Goal: Task Accomplishment & Management: Manage account settings

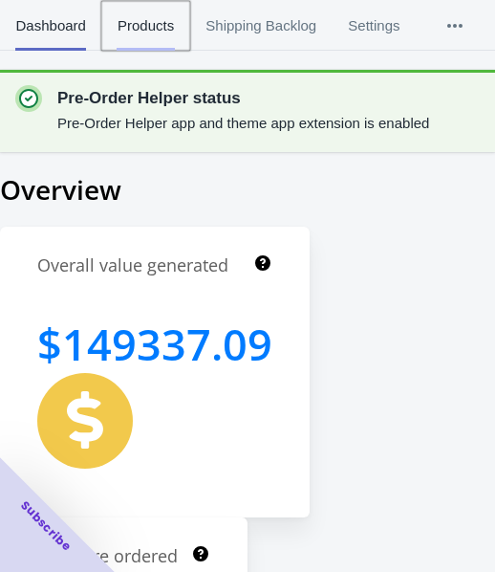
click at [134, 20] on span "Products" at bounding box center [145, 26] width 57 height 50
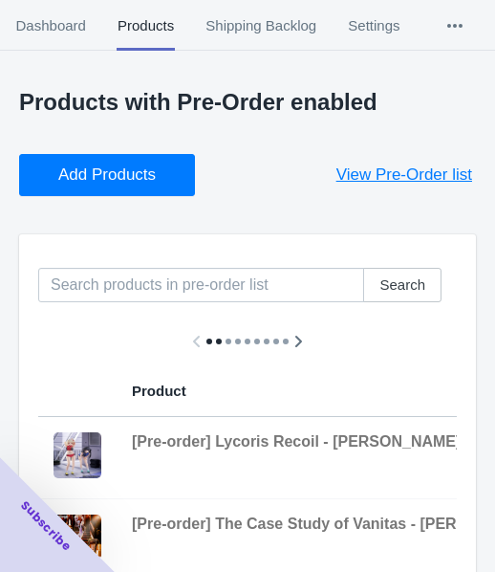
click at [147, 169] on span "Add Products" at bounding box center [107, 174] width 98 height 19
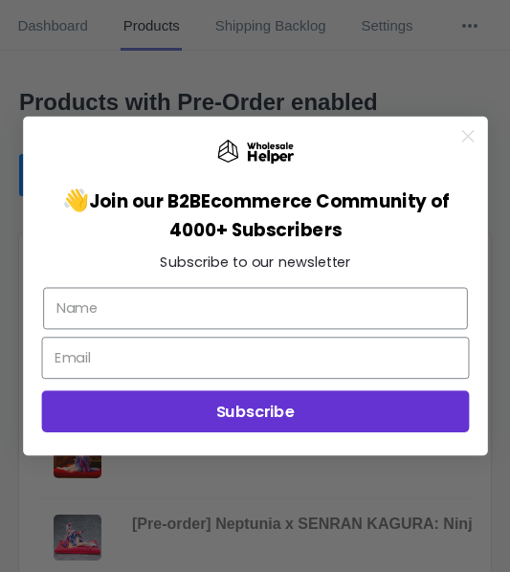
click at [473, 132] on circle "Close dialog" at bounding box center [467, 136] width 26 height 26
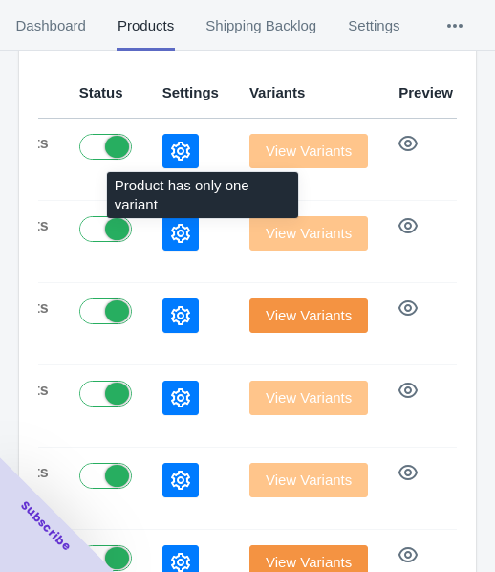
scroll to position [309, 0]
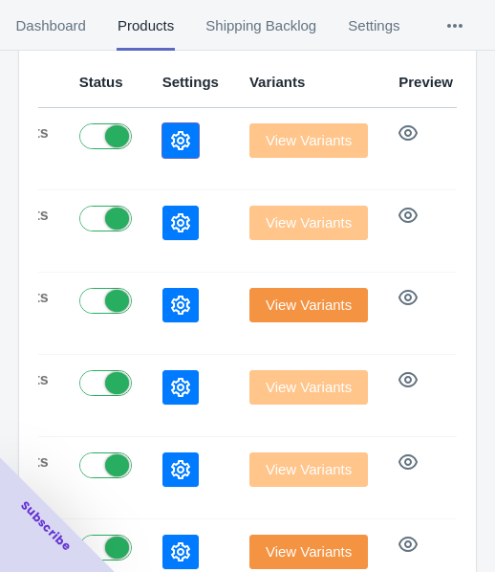
click at [163, 140] on button "button" at bounding box center [181, 140] width 36 height 34
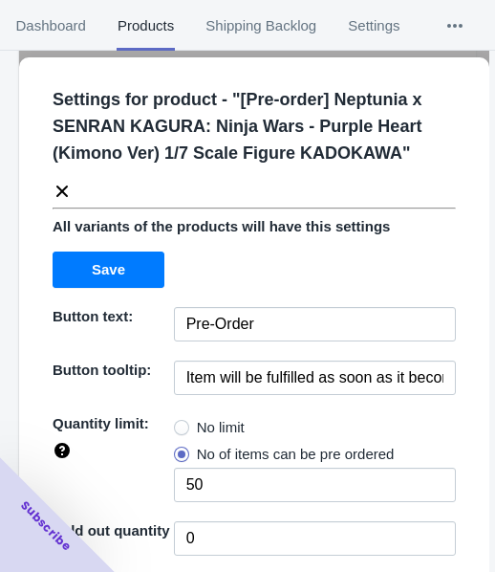
click at [182, 427] on span at bounding box center [181, 427] width 15 height 15
click at [180, 424] on input "No limit" at bounding box center [179, 423] width 1 height 1
radio input "true"
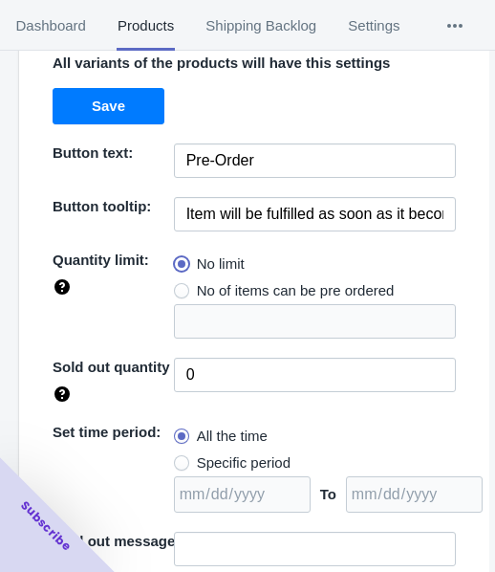
scroll to position [277, 0]
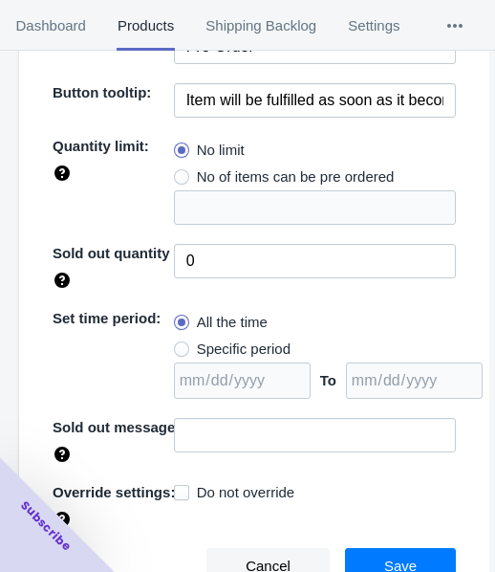
click at [214, 340] on span "Specific period" at bounding box center [244, 349] width 94 height 19
click at [180, 344] on input "Specific period" at bounding box center [179, 344] width 1 height 1
radio input "true"
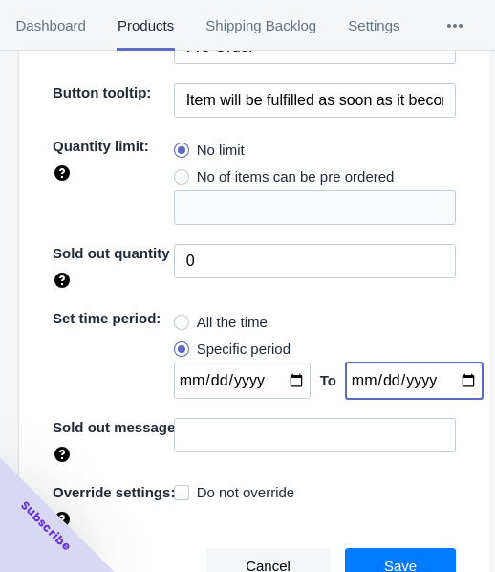
click at [448, 373] on input "date" at bounding box center [414, 380] width 137 height 36
type input "[DATE]"
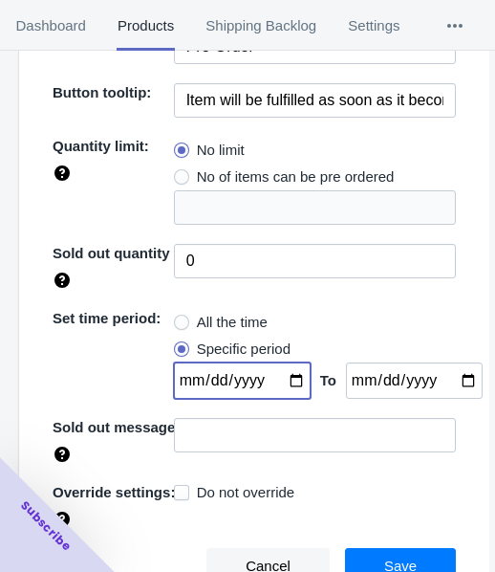
click at [275, 378] on input "date" at bounding box center [242, 380] width 137 height 36
type input "[DATE]"
click at [402, 559] on span "Save" at bounding box center [400, 566] width 33 height 15
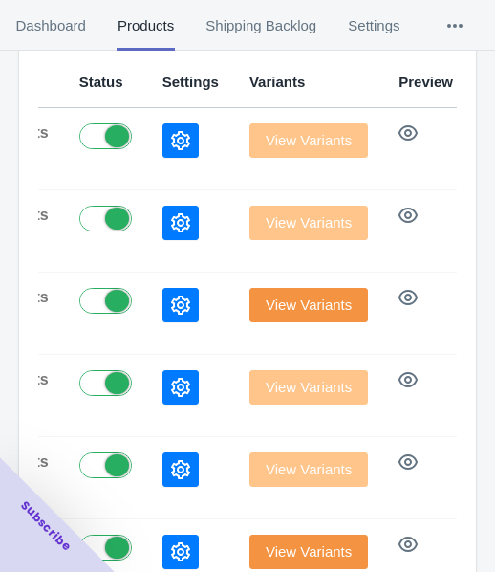
click at [163, 220] on button "button" at bounding box center [181, 223] width 36 height 34
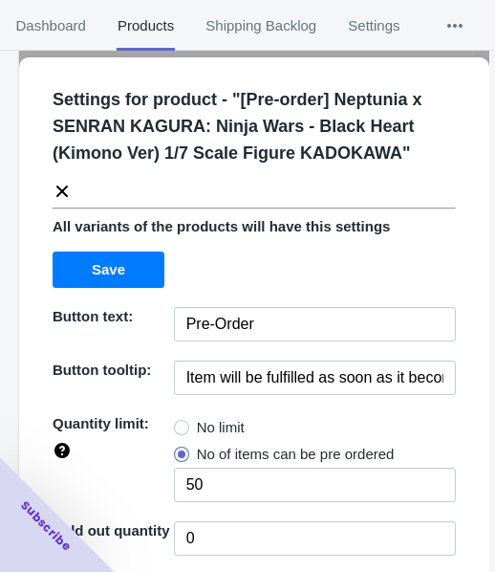
click at [234, 423] on span "No limit" at bounding box center [221, 427] width 48 height 19
click at [180, 423] on input "No limit" at bounding box center [179, 423] width 1 height 1
radio input "true"
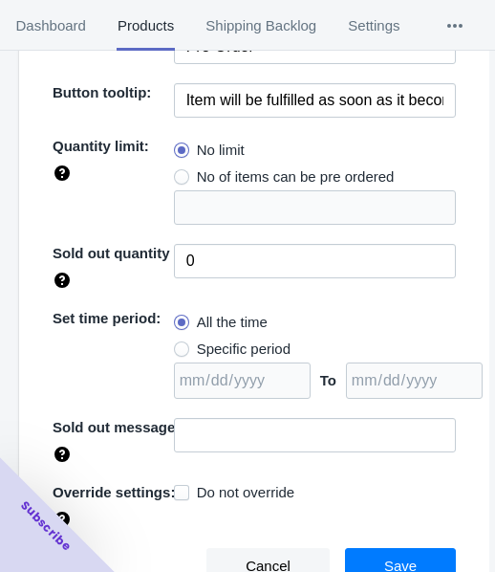
click at [225, 351] on span "Specific period" at bounding box center [244, 349] width 94 height 19
click at [180, 345] on input "Specific period" at bounding box center [179, 344] width 1 height 1
radio input "true"
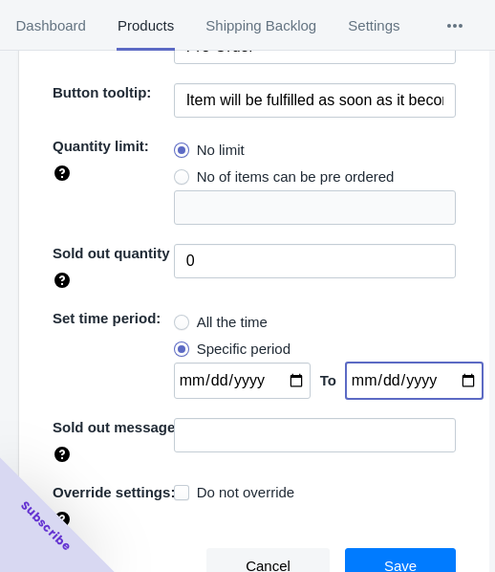
click at [448, 379] on input "date" at bounding box center [414, 380] width 137 height 36
type input "[DATE]"
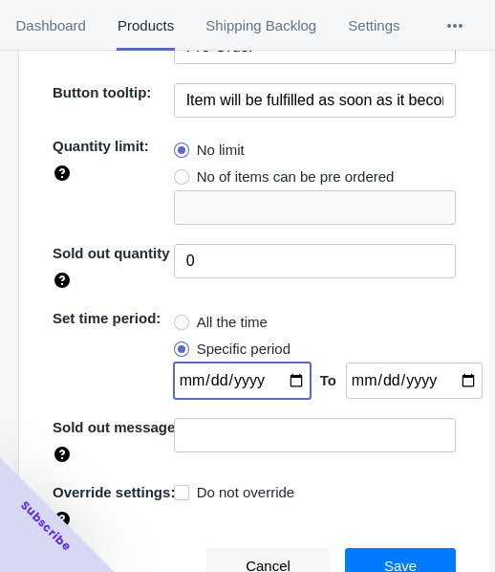
click at [280, 380] on input "date" at bounding box center [242, 380] width 137 height 36
type input "[DATE]"
click at [413, 559] on button "Save" at bounding box center [400, 566] width 111 height 36
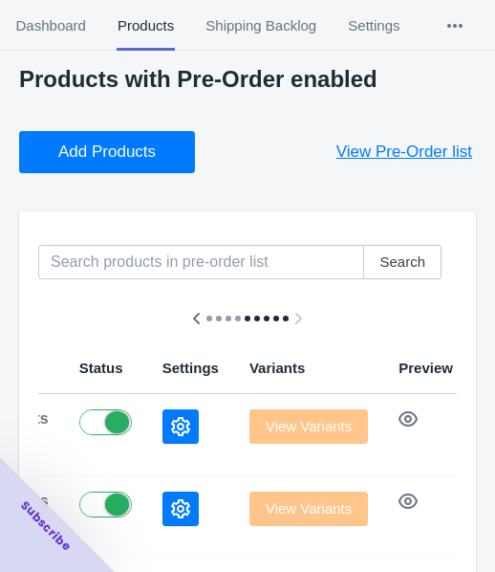
scroll to position [0, 0]
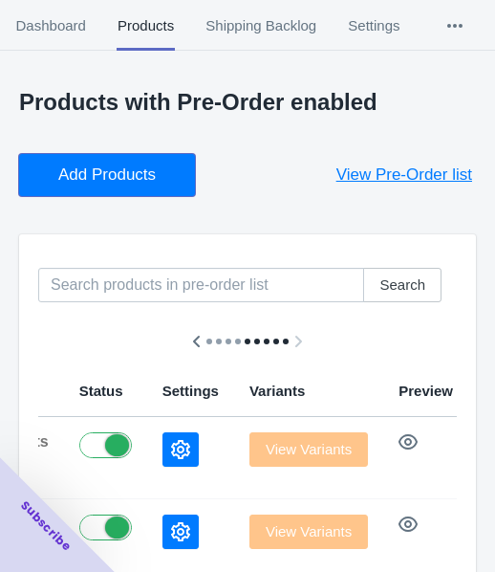
click at [92, 176] on span "Add Products" at bounding box center [107, 174] width 98 height 19
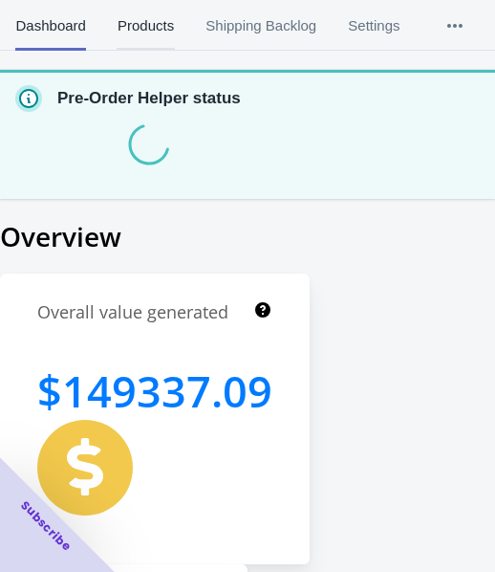
click at [154, 17] on span "Products" at bounding box center [145, 26] width 57 height 50
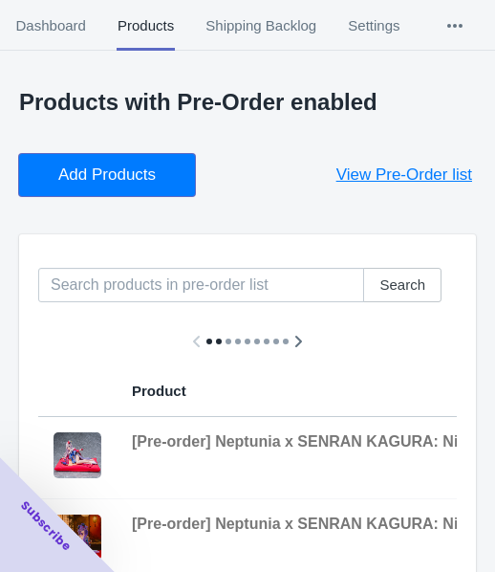
click at [141, 180] on span "Add Products" at bounding box center [107, 174] width 98 height 19
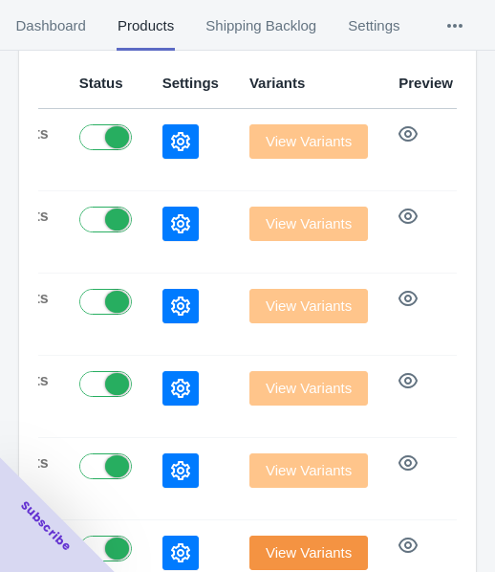
scroll to position [309, 0]
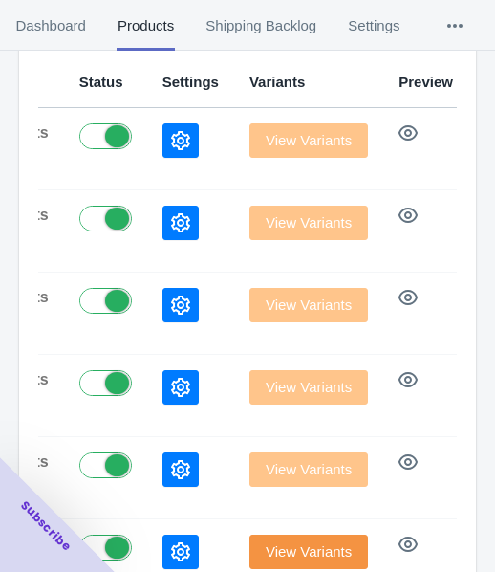
click at [171, 299] on icon "button" at bounding box center [180, 305] width 19 height 19
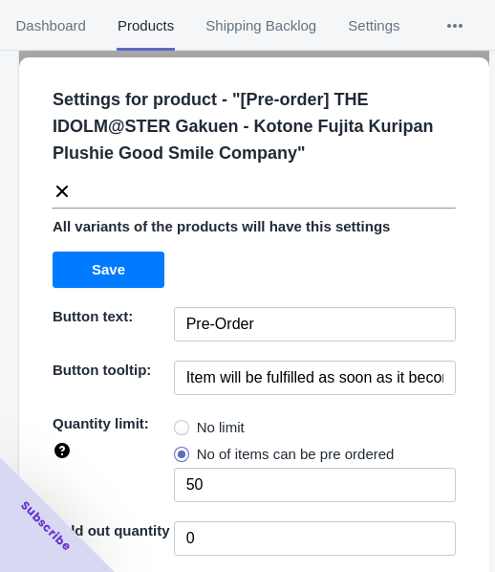
click at [209, 418] on span "No limit" at bounding box center [221, 427] width 48 height 19
click at [180, 423] on input "No limit" at bounding box center [179, 423] width 1 height 1
radio input "true"
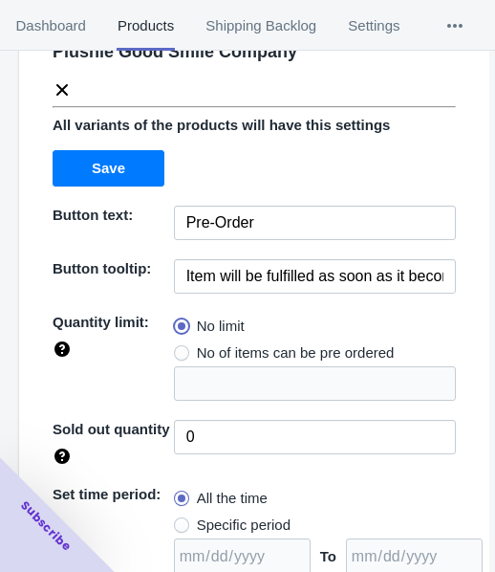
scroll to position [277, 0]
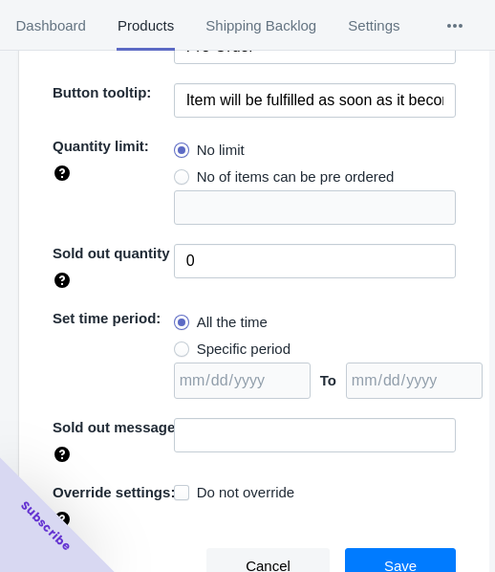
click at [256, 343] on span "Specific period" at bounding box center [244, 349] width 94 height 19
click at [180, 344] on input "Specific period" at bounding box center [179, 344] width 1 height 1
radio input "true"
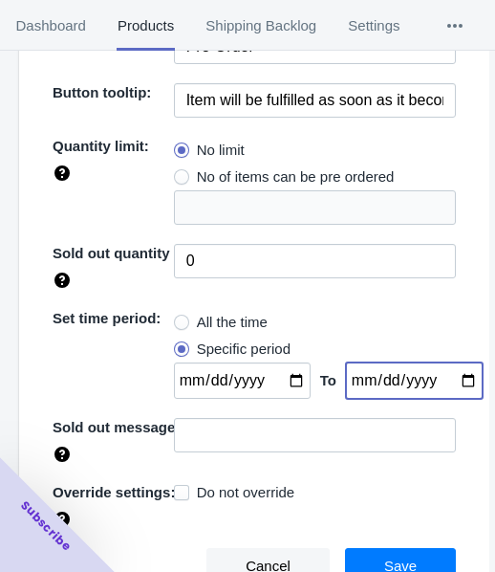
click at [456, 383] on input "date" at bounding box center [414, 380] width 137 height 36
click at [451, 381] on input "date" at bounding box center [414, 380] width 137 height 36
type input "[DATE]"
click at [286, 380] on input "date" at bounding box center [242, 380] width 137 height 36
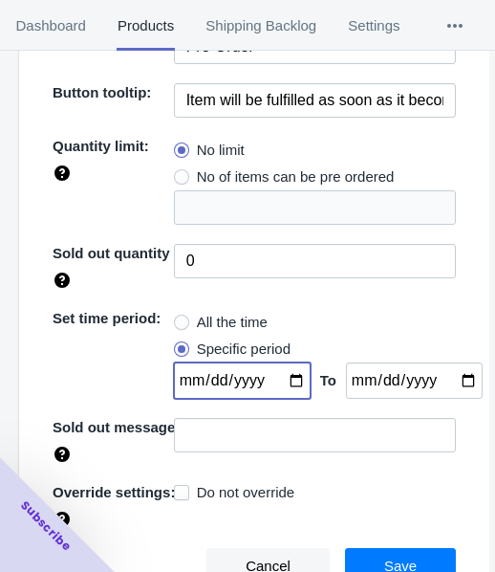
type input "[DATE]"
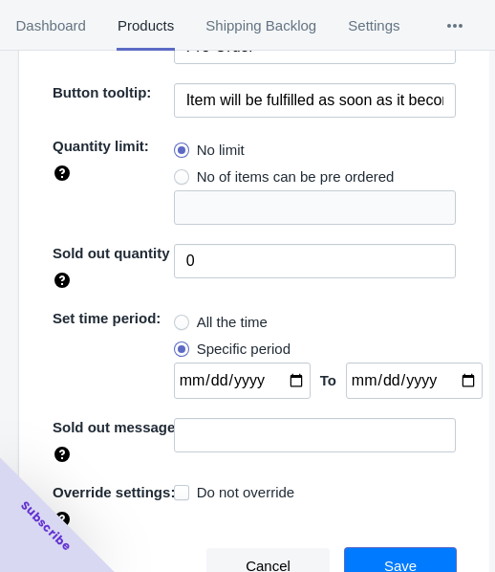
click at [360, 553] on button "Save" at bounding box center [400, 566] width 111 height 36
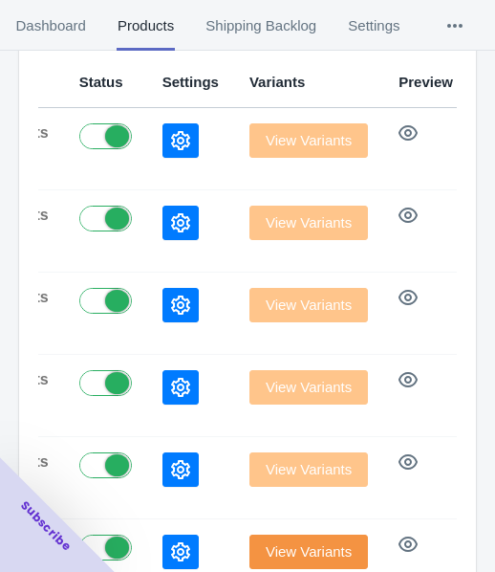
click at [171, 219] on icon "button" at bounding box center [180, 222] width 19 height 19
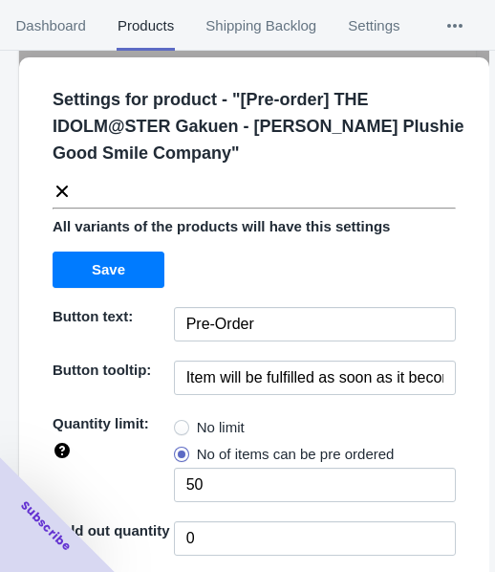
click at [225, 424] on span "No limit" at bounding box center [221, 427] width 48 height 19
click at [180, 424] on input "No limit" at bounding box center [179, 423] width 1 height 1
radio input "true"
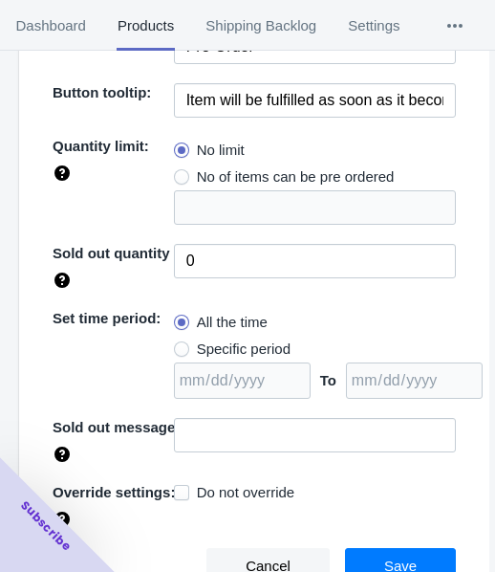
click at [228, 343] on span "Specific period" at bounding box center [244, 349] width 94 height 19
click at [180, 344] on input "Specific period" at bounding box center [179, 344] width 1 height 1
radio input "true"
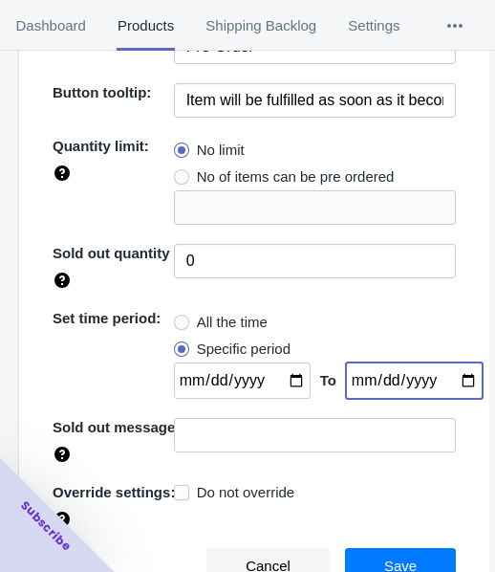
click at [444, 378] on input "date" at bounding box center [414, 380] width 137 height 36
type input "[DATE]"
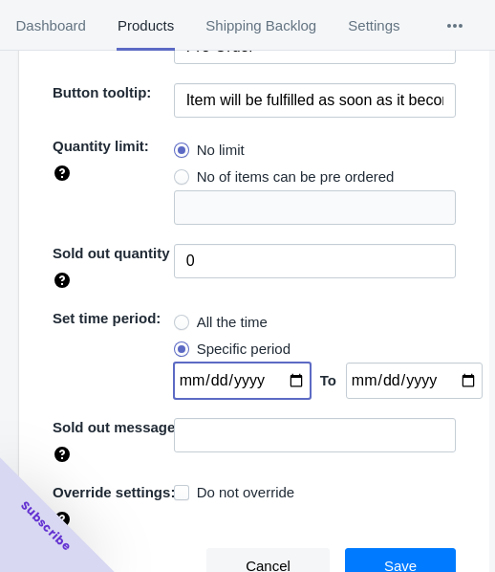
click at [288, 382] on input "date" at bounding box center [242, 380] width 137 height 36
type input "[DATE]"
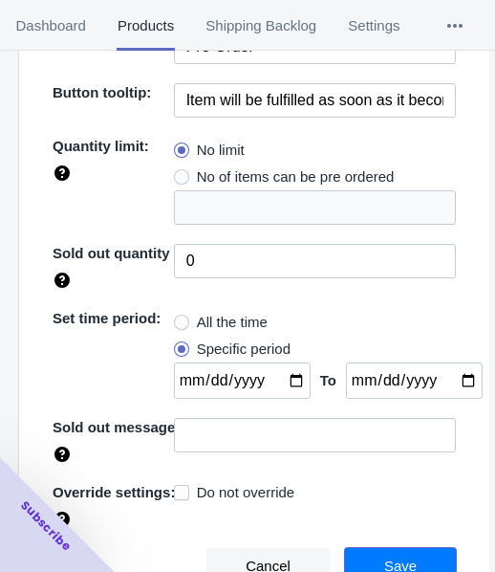
click at [411, 554] on button "Save" at bounding box center [400, 566] width 111 height 36
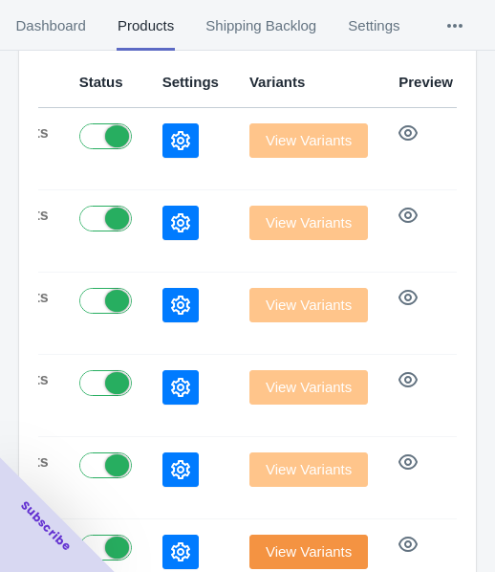
click at [163, 127] on button "button" at bounding box center [181, 140] width 36 height 34
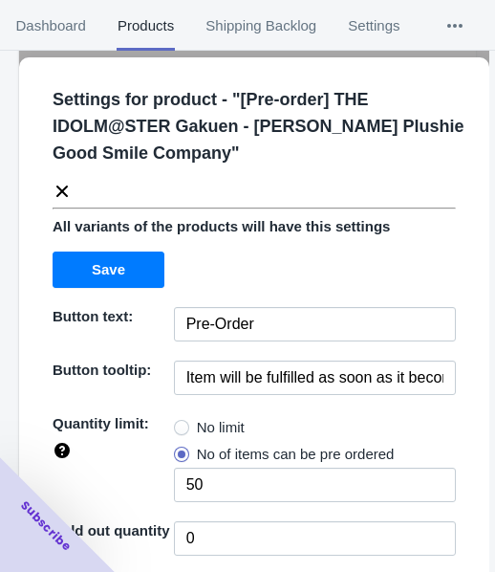
click at [232, 429] on span "No limit" at bounding box center [221, 427] width 48 height 19
click at [180, 424] on input "No limit" at bounding box center [179, 423] width 1 height 1
radio input "true"
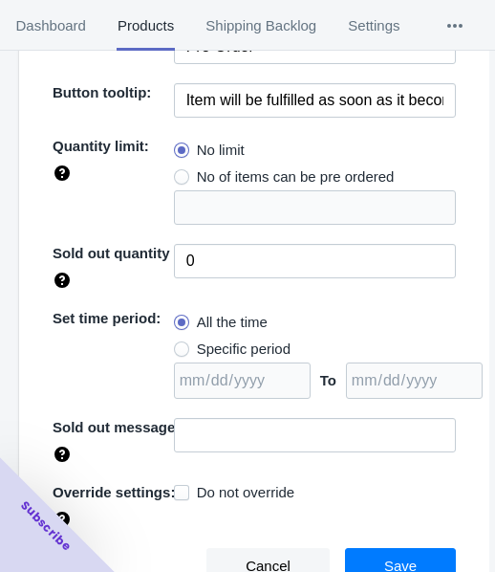
click at [246, 353] on span "Specific period" at bounding box center [244, 349] width 94 height 19
click at [180, 345] on input "Specific period" at bounding box center [179, 344] width 1 height 1
radio input "true"
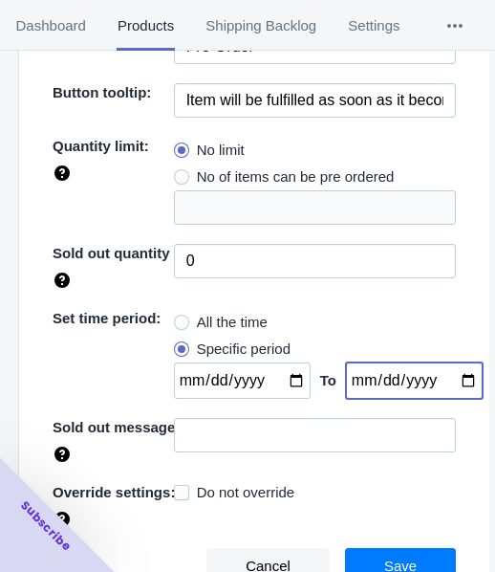
click at [444, 383] on input "date" at bounding box center [414, 380] width 137 height 36
type input "[DATE]"
click at [280, 377] on input "date" at bounding box center [242, 380] width 137 height 36
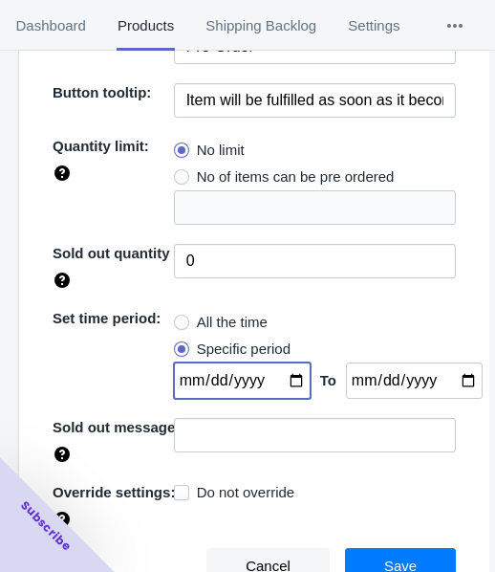
type input "[DATE]"
click at [410, 557] on button "Save" at bounding box center [400, 566] width 111 height 36
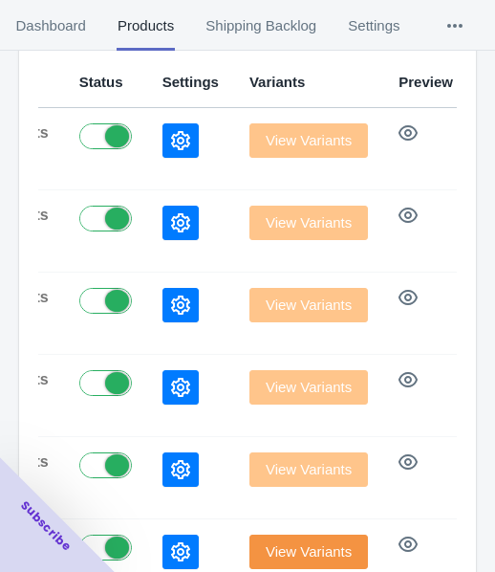
scroll to position [22, 0]
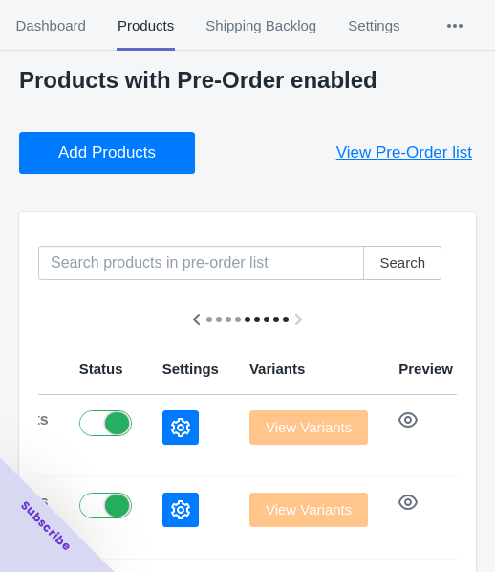
click at [108, 169] on button "Add Products" at bounding box center [107, 153] width 176 height 42
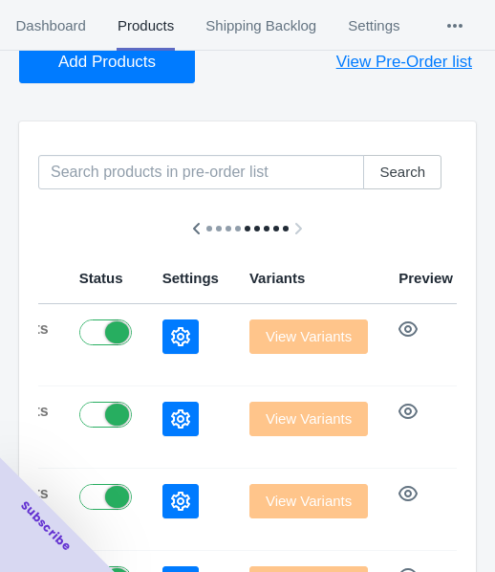
scroll to position [118, 0]
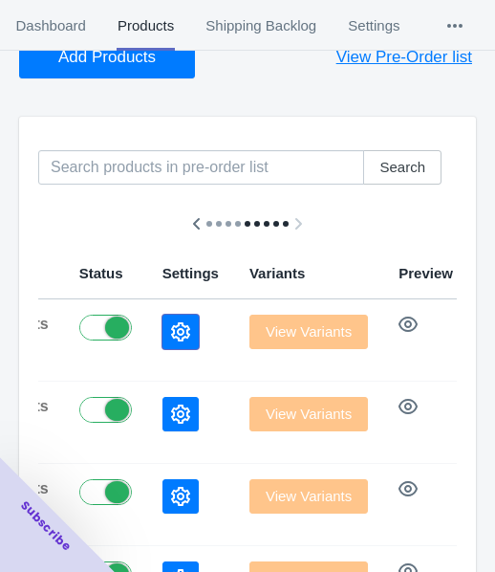
click at [163, 316] on button "button" at bounding box center [181, 332] width 36 height 34
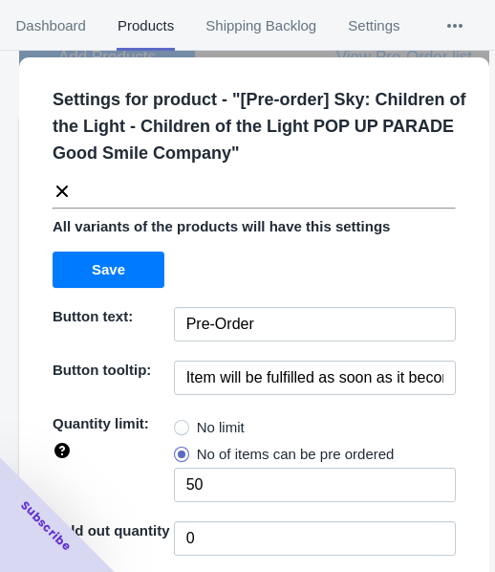
click at [209, 425] on span "No limit" at bounding box center [221, 427] width 48 height 19
click at [180, 424] on input "No limit" at bounding box center [179, 423] width 1 height 1
radio input "true"
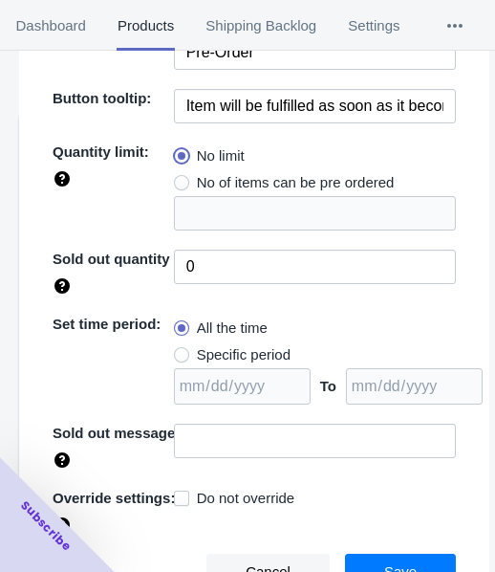
scroll to position [277, 0]
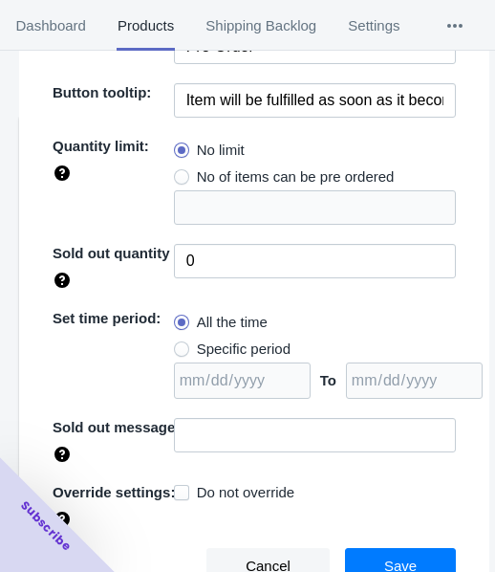
click at [246, 347] on span "Specific period" at bounding box center [244, 349] width 94 height 19
click at [180, 345] on input "Specific period" at bounding box center [179, 344] width 1 height 1
radio input "true"
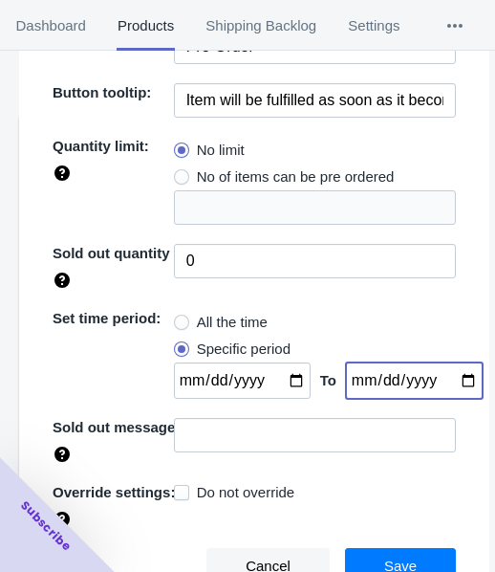
click at [450, 378] on input "date" at bounding box center [414, 380] width 137 height 36
type input "[DATE]"
click at [283, 381] on input "date" at bounding box center [242, 380] width 137 height 36
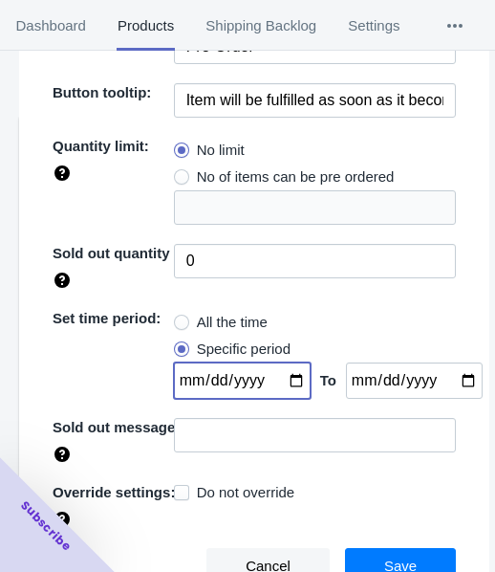
type input "[DATE]"
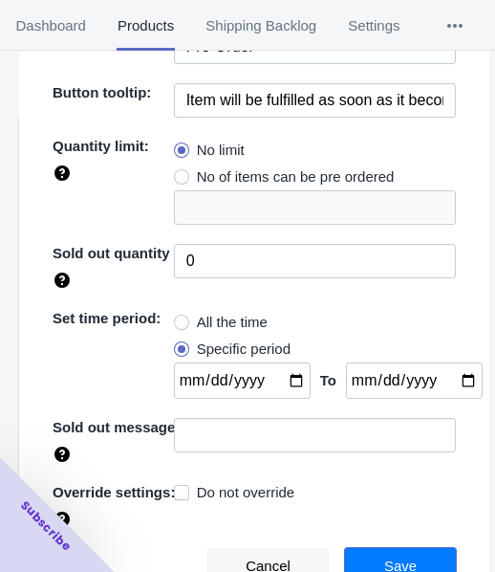
click at [370, 557] on button "Save" at bounding box center [400, 566] width 111 height 36
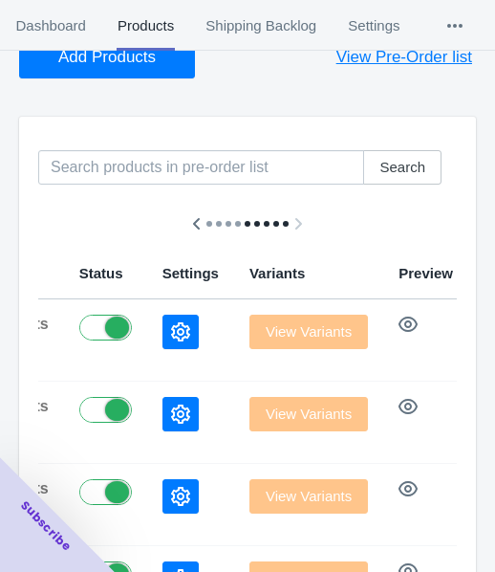
click at [87, 72] on button "Add Products" at bounding box center [107, 57] width 176 height 42
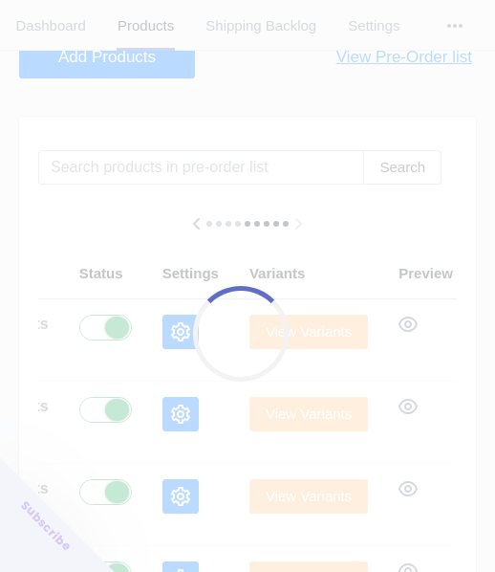
scroll to position [0, 1110]
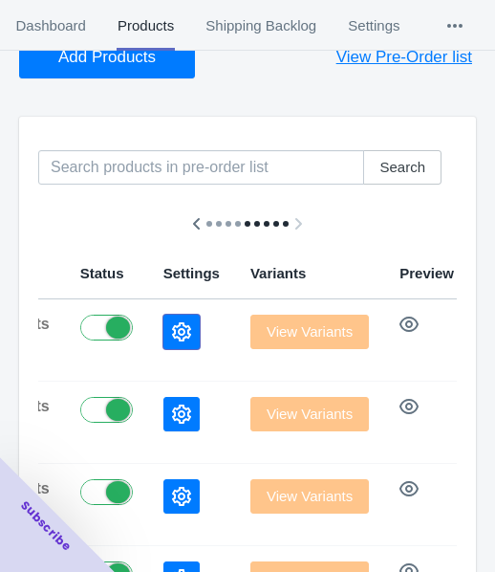
click at [172, 325] on icon "button" at bounding box center [181, 331] width 19 height 19
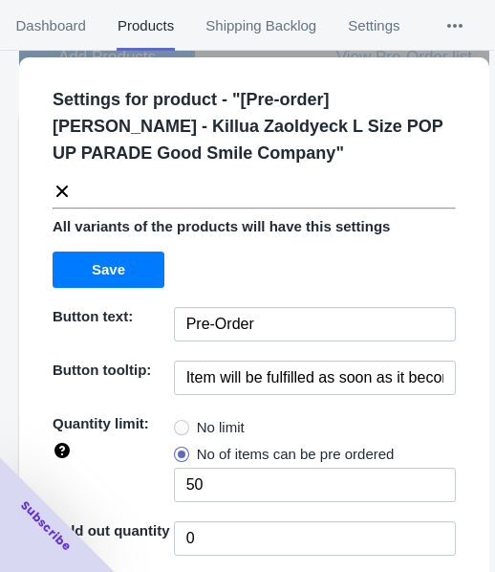
click at [205, 432] on span "No limit" at bounding box center [221, 427] width 48 height 19
click at [180, 424] on input "No limit" at bounding box center [179, 423] width 1 height 1
radio input "true"
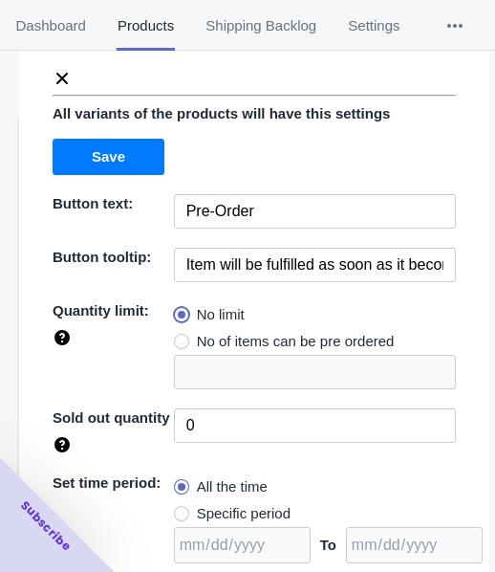
scroll to position [277, 0]
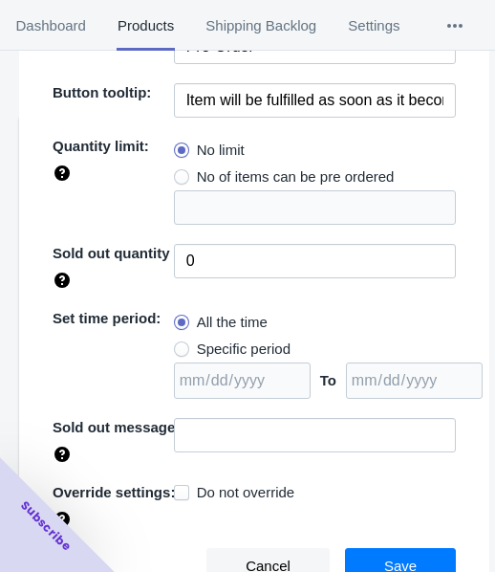
click at [266, 346] on span "Specific period" at bounding box center [244, 349] width 94 height 19
click at [180, 345] on input "Specific period" at bounding box center [179, 344] width 1 height 1
radio input "true"
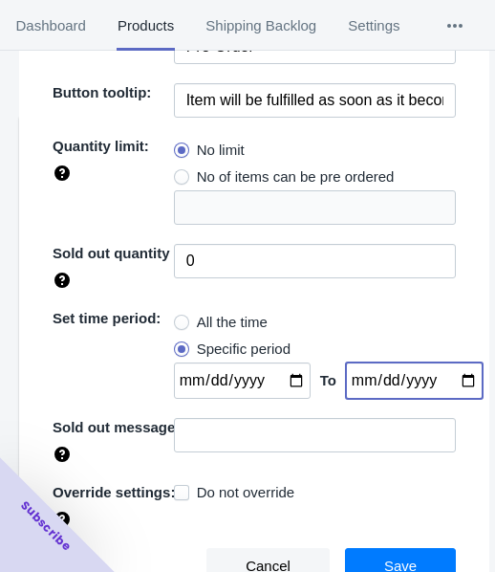
click at [438, 372] on input "date" at bounding box center [414, 380] width 137 height 36
type input "[DATE]"
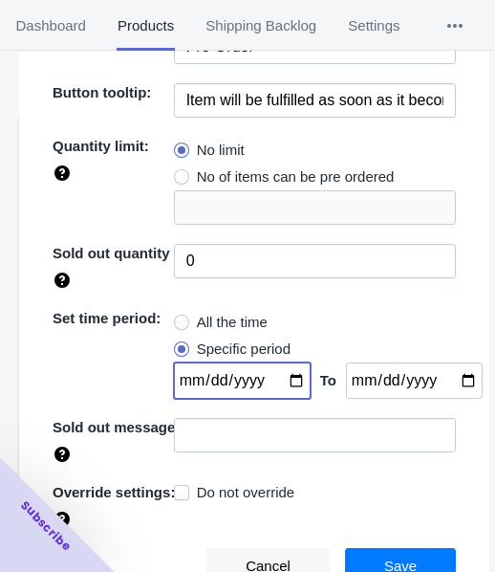
click at [288, 379] on input "date" at bounding box center [242, 380] width 137 height 36
type input "[DATE]"
click at [402, 550] on button "Save" at bounding box center [400, 566] width 111 height 36
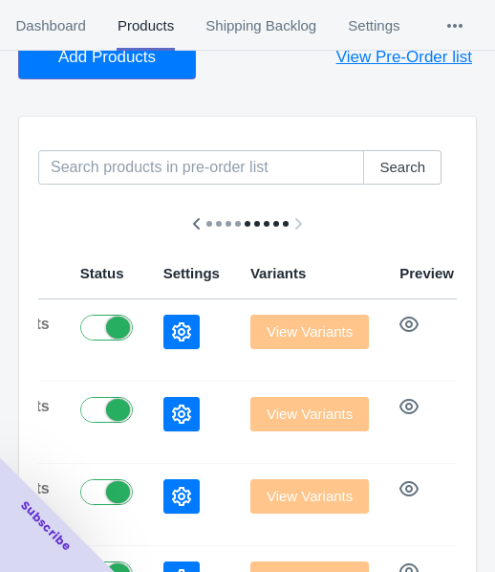
click at [129, 73] on button "Add Products" at bounding box center [107, 57] width 176 height 42
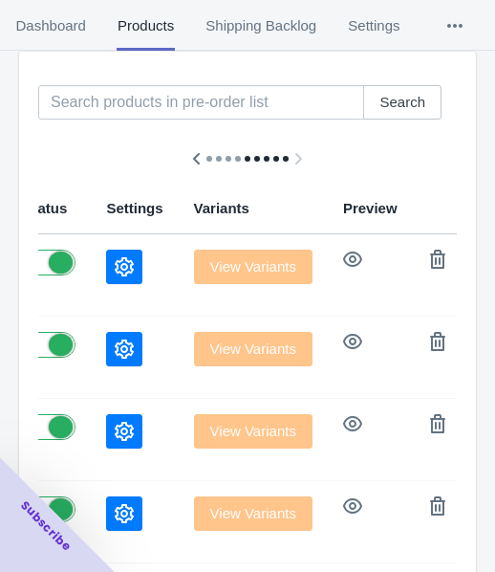
scroll to position [213, 0]
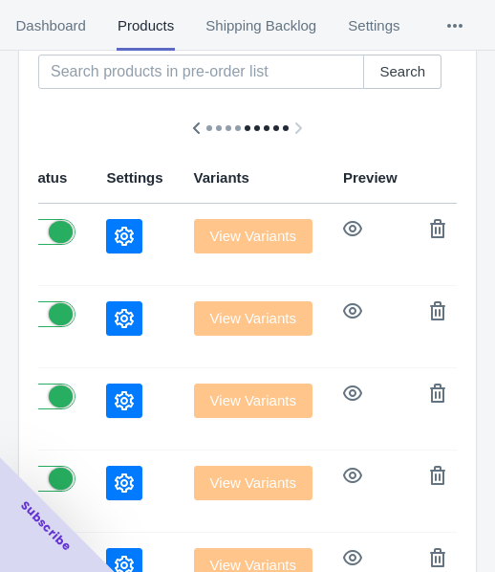
click at [91, 254] on td at bounding box center [134, 245] width 87 height 82
click at [106, 224] on button "button" at bounding box center [124, 236] width 36 height 34
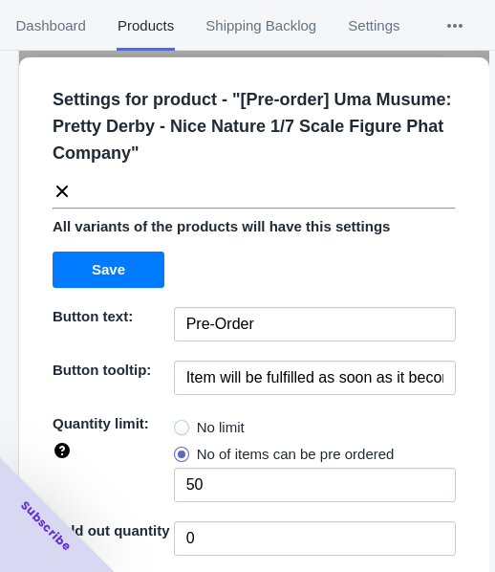
click at [180, 428] on span at bounding box center [181, 427] width 15 height 15
click at [180, 424] on input "No limit" at bounding box center [179, 423] width 1 height 1
radio input "true"
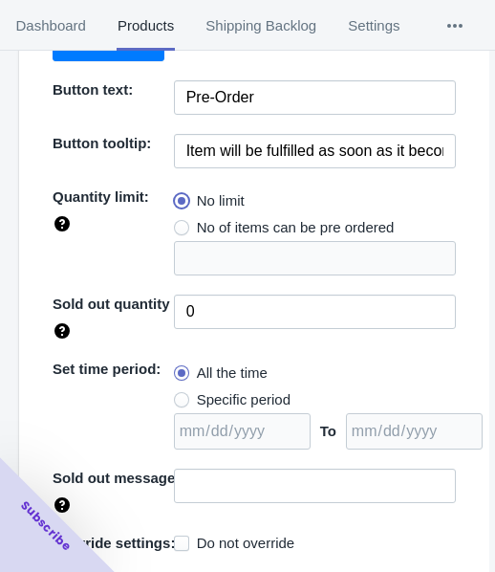
scroll to position [277, 0]
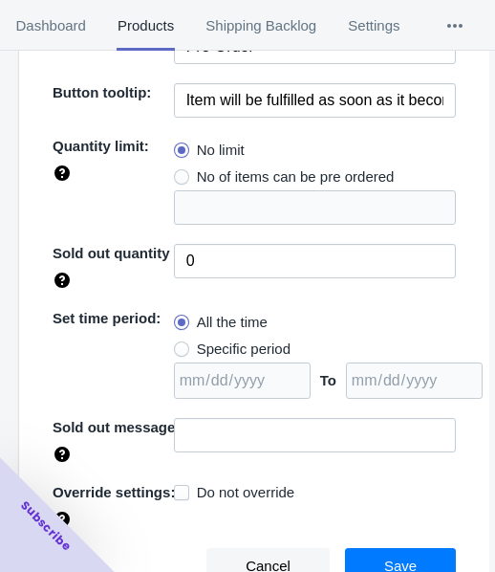
click at [240, 333] on label "All the time" at bounding box center [221, 322] width 94 height 27
click at [180, 318] on input "All the time" at bounding box center [179, 318] width 1 height 1
click at [290, 346] on div "All the time Specific period [DATE] To [DATE]" at bounding box center [315, 354] width 282 height 90
click at [259, 346] on span "Specific period" at bounding box center [244, 349] width 94 height 19
click at [180, 345] on input "Specific period" at bounding box center [179, 344] width 1 height 1
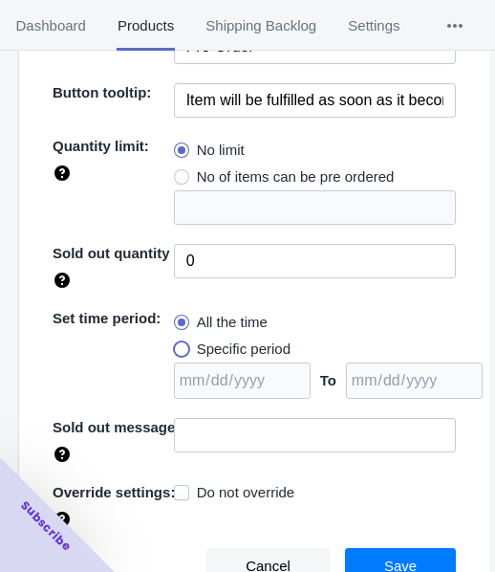
radio input "true"
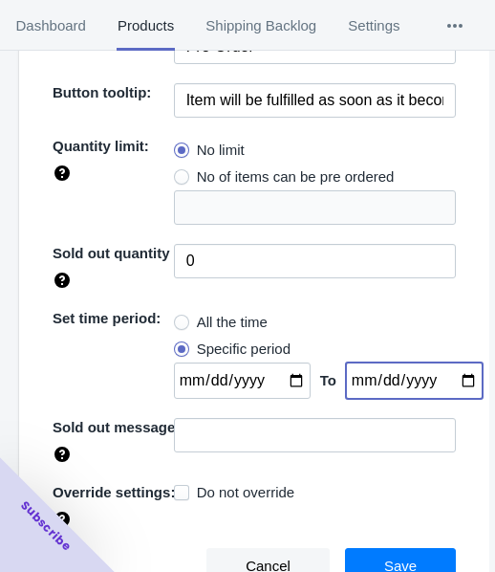
click at [450, 383] on input "[DATE]" at bounding box center [414, 380] width 137 height 36
click at [455, 386] on input "[DATE]" at bounding box center [414, 380] width 137 height 36
type input "[DATE]"
click at [285, 382] on input "[DATE]" at bounding box center [242, 380] width 137 height 36
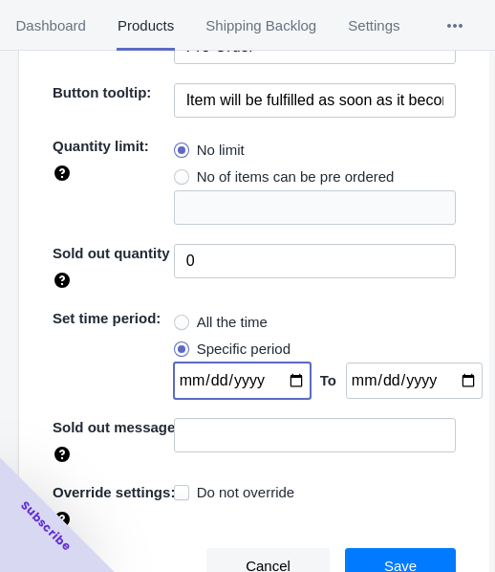
click at [277, 376] on input "[DATE]" at bounding box center [242, 380] width 137 height 36
type input "[DATE]"
click at [356, 551] on button "Save" at bounding box center [400, 566] width 111 height 36
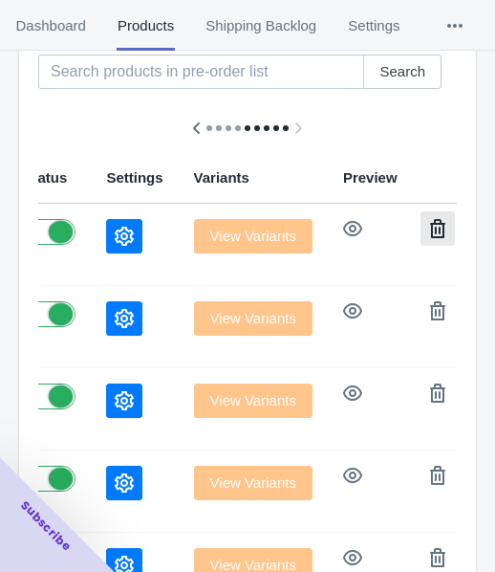
click at [421, 227] on button "button" at bounding box center [438, 228] width 34 height 34
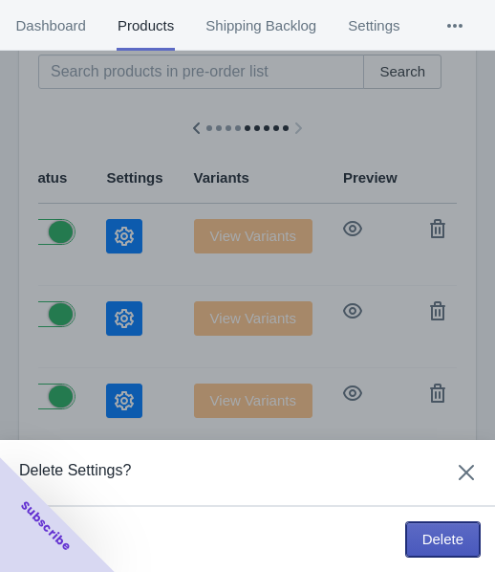
click at [451, 532] on span "Delete" at bounding box center [443, 539] width 41 height 15
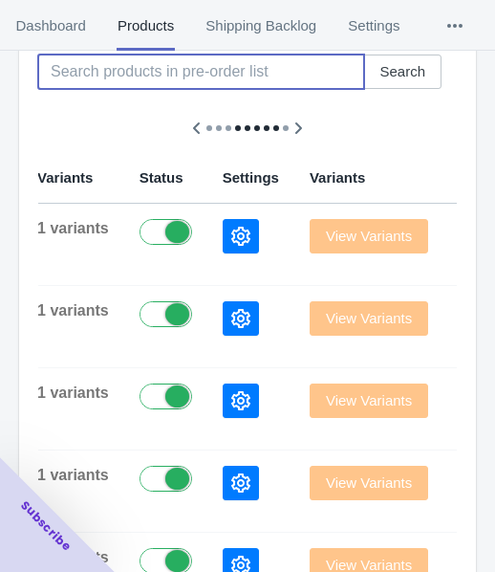
drag, startPoint x: 171, startPoint y: 68, endPoint x: 153, endPoint y: 64, distance: 18.6
click at [171, 68] on input at bounding box center [201, 72] width 326 height 34
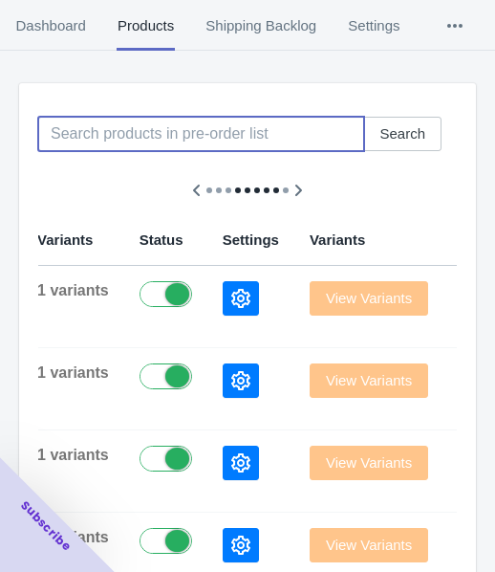
scroll to position [0, 0]
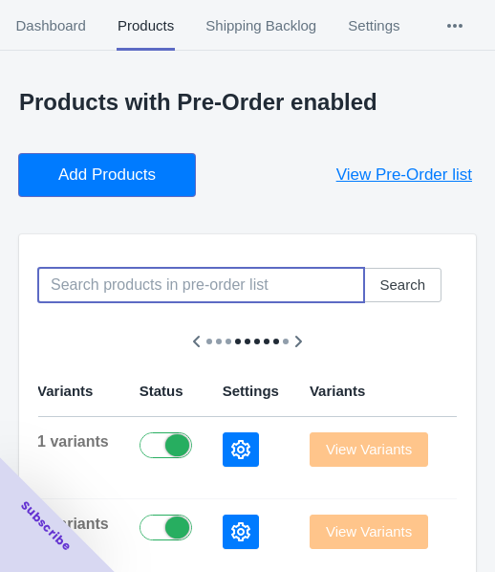
click at [91, 160] on button "Add Products" at bounding box center [107, 175] width 176 height 42
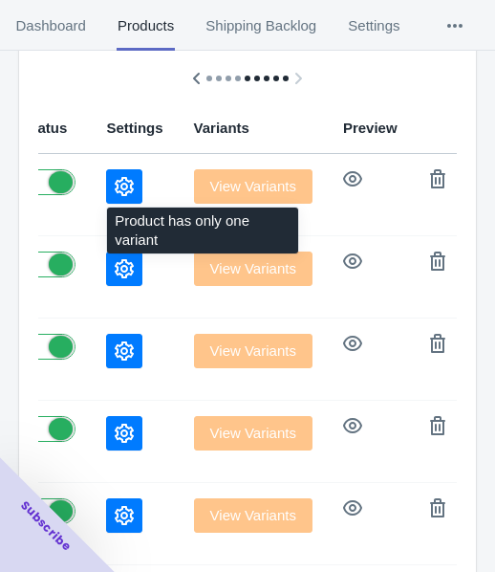
scroll to position [287, 0]
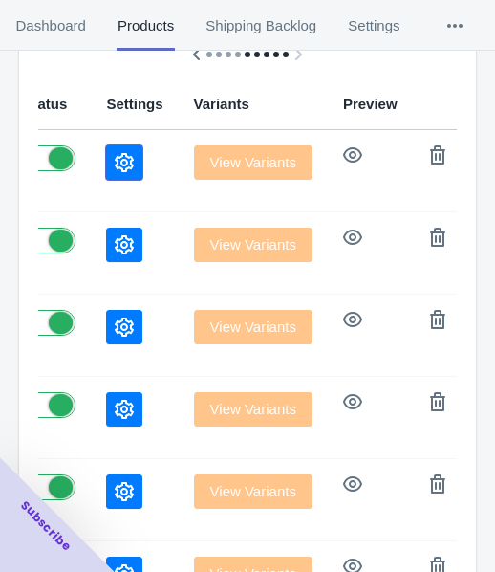
click at [115, 166] on icon "button" at bounding box center [124, 162] width 19 height 19
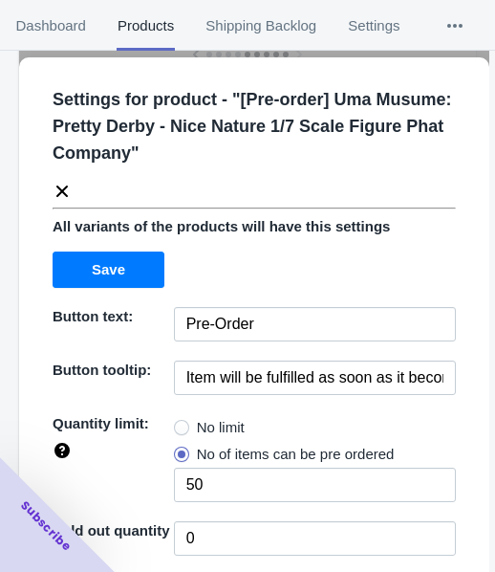
click at [177, 420] on span at bounding box center [181, 427] width 15 height 15
click at [179, 423] on input "No limit" at bounding box center [179, 423] width 1 height 1
radio input "true"
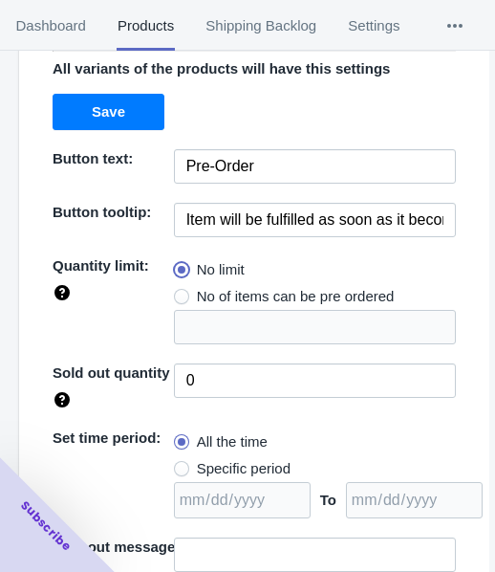
scroll to position [277, 0]
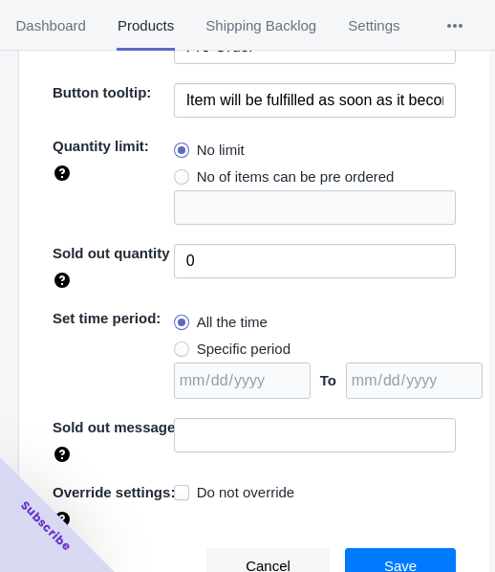
click at [220, 347] on span "Specific period" at bounding box center [244, 349] width 94 height 19
click at [180, 345] on input "Specific period" at bounding box center [179, 344] width 1 height 1
radio input "true"
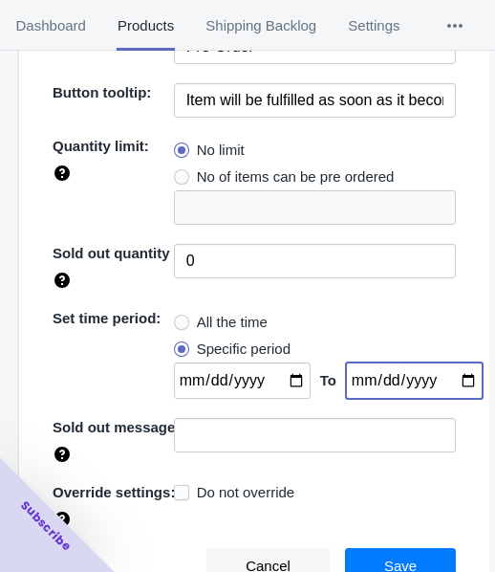
click at [448, 382] on input "date" at bounding box center [414, 380] width 137 height 36
type input "[DATE]"
click at [286, 379] on input "date" at bounding box center [242, 380] width 137 height 36
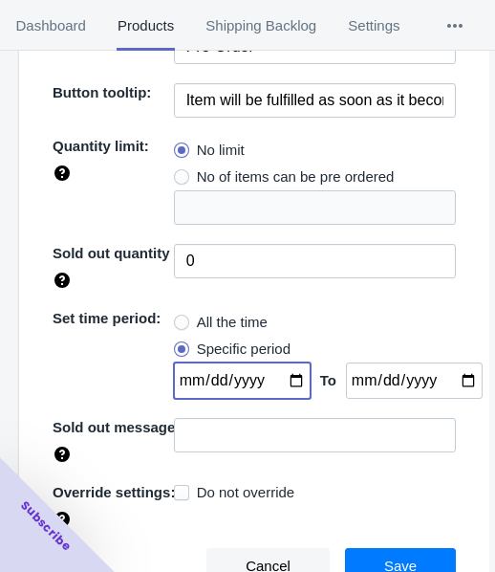
type input "[DATE]"
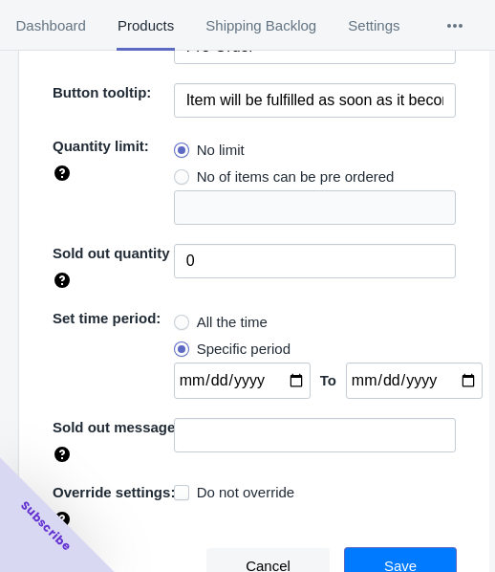
click at [366, 557] on button "Save" at bounding box center [400, 566] width 111 height 36
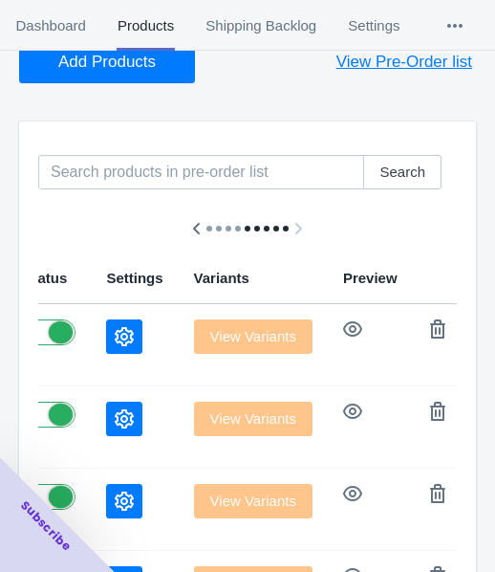
scroll to position [0, 0]
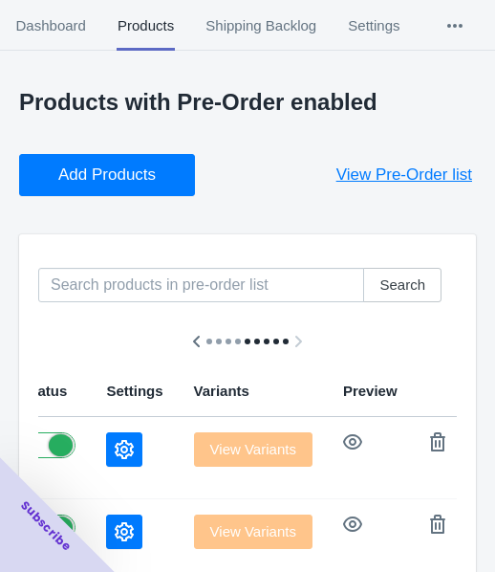
click at [128, 170] on span "Add Products" at bounding box center [107, 174] width 98 height 19
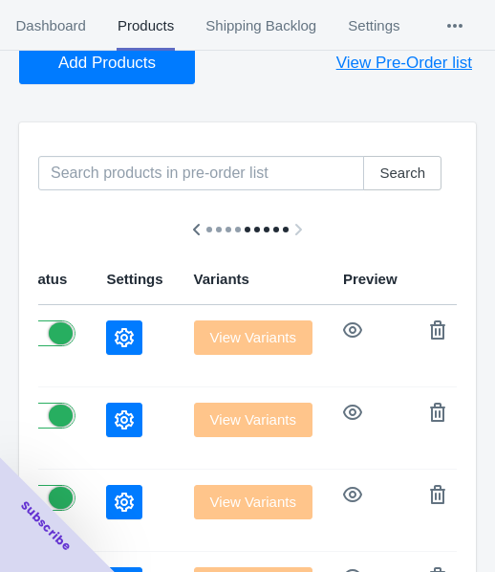
scroll to position [287, 0]
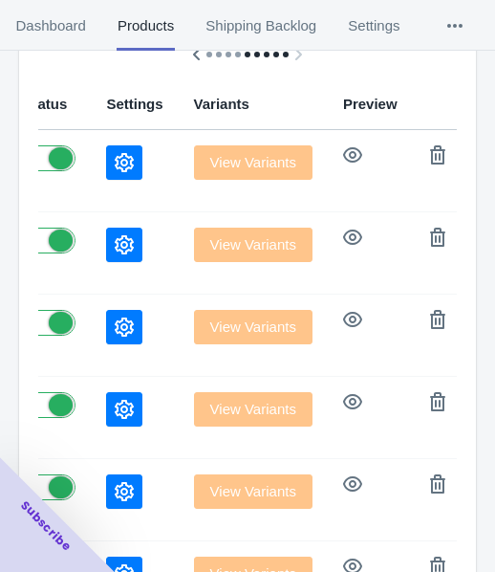
click at [106, 165] on button "button" at bounding box center [124, 162] width 36 height 34
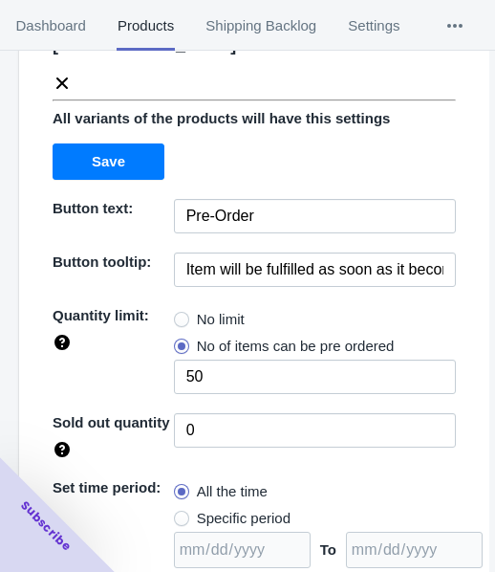
scroll to position [191, 0]
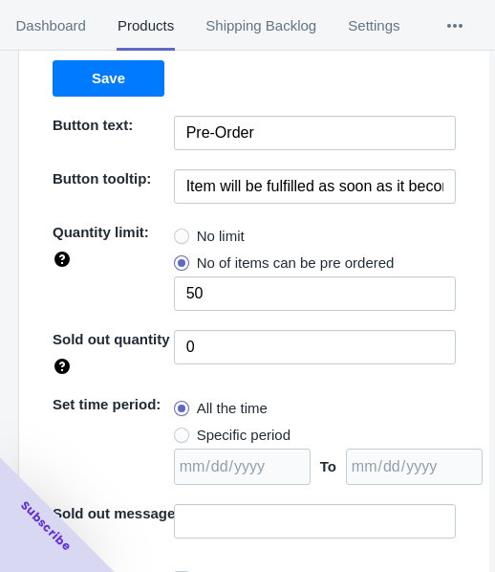
click at [209, 227] on span "No limit" at bounding box center [221, 236] width 48 height 19
click at [180, 231] on input "No limit" at bounding box center [179, 231] width 1 height 1
radio input "true"
click at [213, 426] on span "Specific period" at bounding box center [244, 435] width 94 height 19
click at [180, 430] on input "Specific period" at bounding box center [179, 430] width 1 height 1
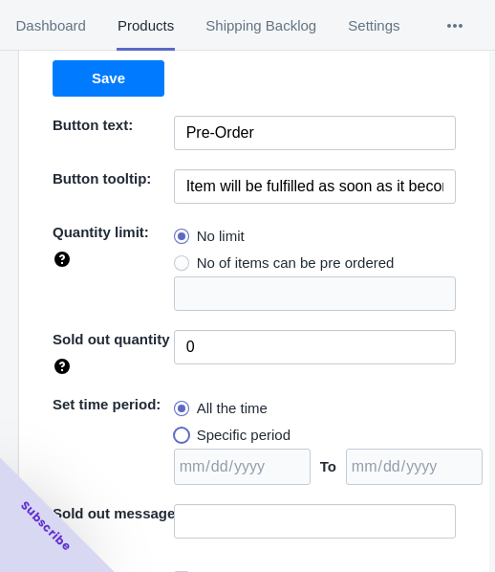
radio input "true"
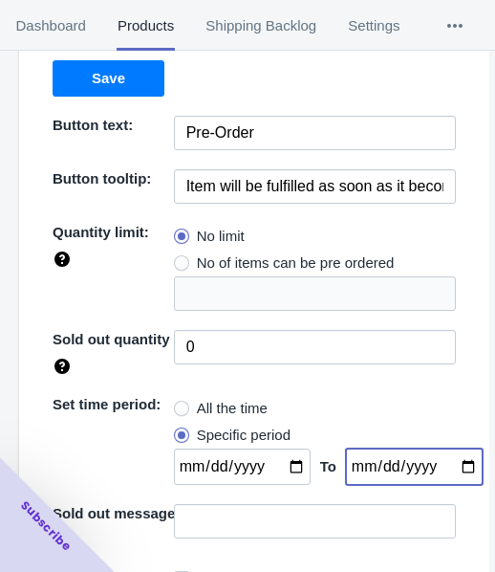
click at [439, 449] on input "date" at bounding box center [414, 467] width 137 height 36
drag, startPoint x: 447, startPoint y: 438, endPoint x: 447, endPoint y: 427, distance: 11.5
click at [447, 449] on input "date" at bounding box center [414, 467] width 137 height 36
type input "[DATE]"
click at [288, 449] on input "date" at bounding box center [242, 467] width 137 height 36
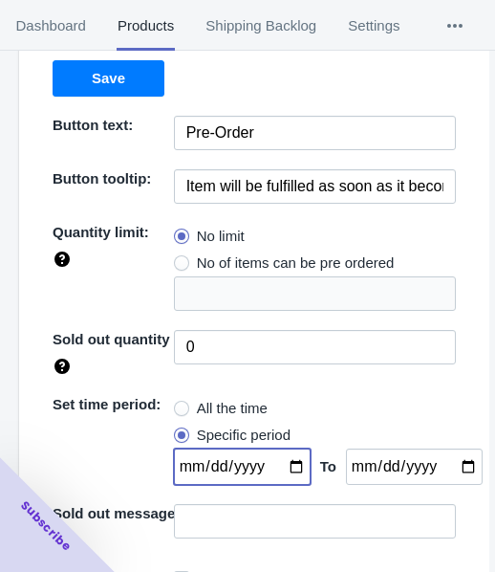
type input "[DATE]"
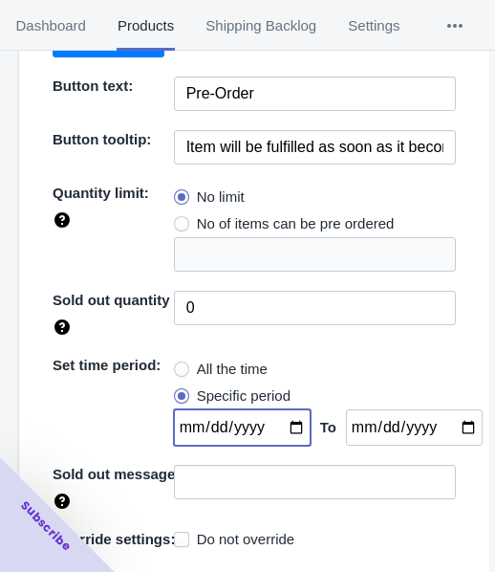
scroll to position [251, 0]
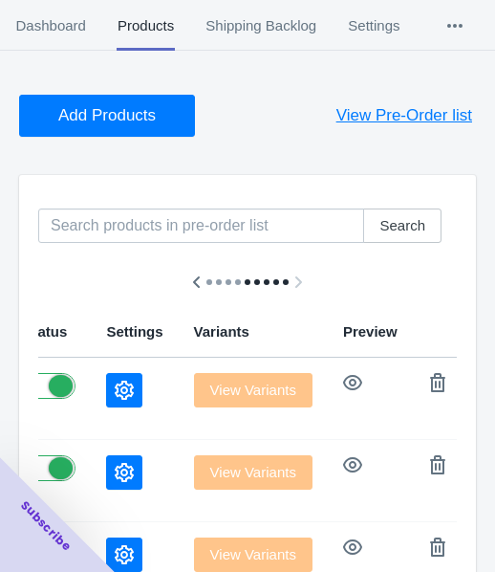
scroll to position [0, 0]
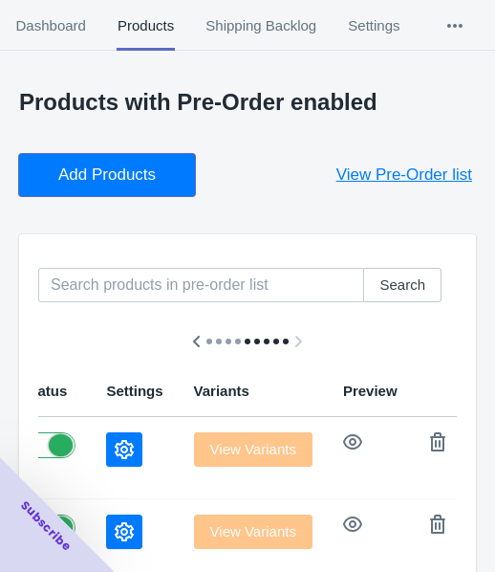
click at [102, 168] on span "Add Products" at bounding box center [107, 174] width 98 height 19
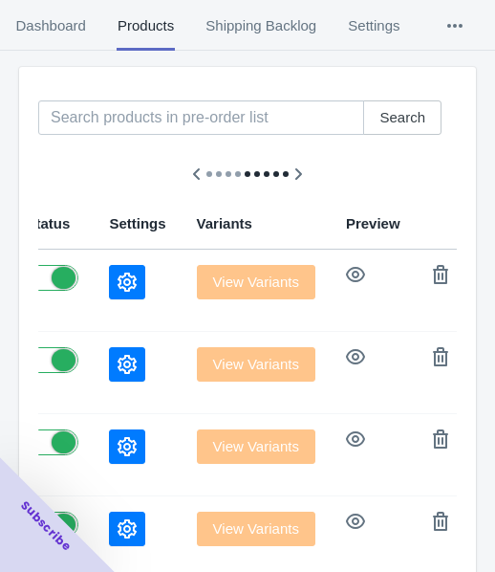
scroll to position [191, 0]
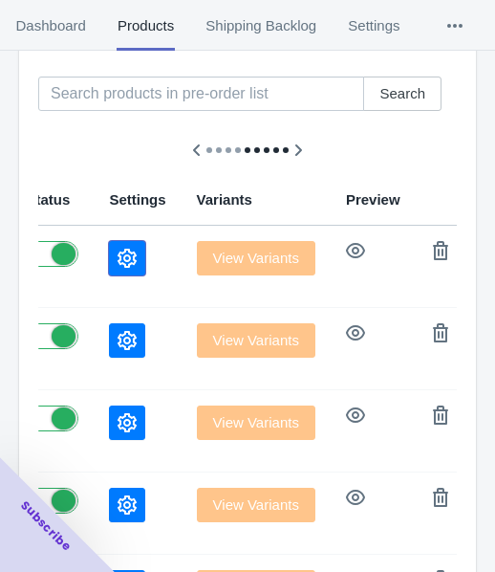
click at [109, 244] on button "button" at bounding box center [127, 258] width 36 height 34
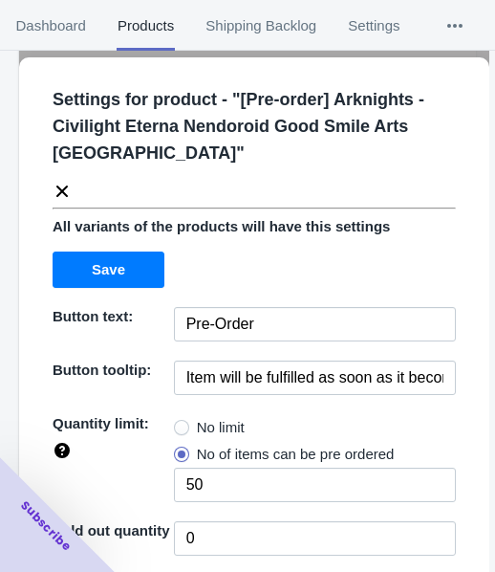
click at [180, 414] on label "No limit" at bounding box center [209, 427] width 71 height 27
click at [180, 423] on input "No limit" at bounding box center [179, 423] width 1 height 1
radio input "true"
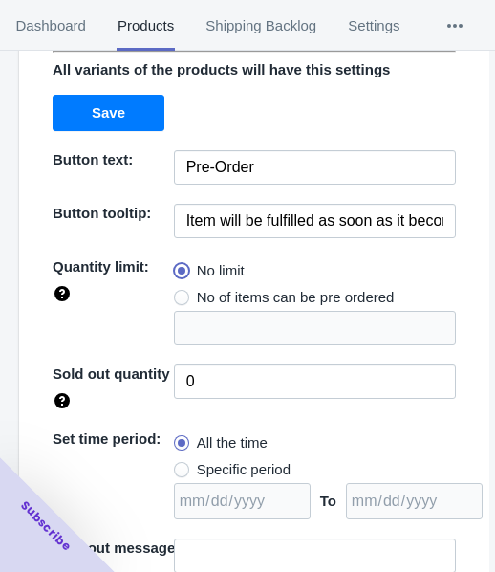
scroll to position [277, 0]
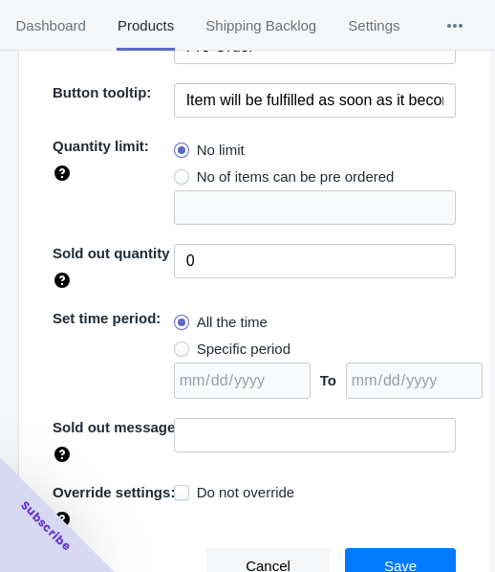
click at [240, 343] on span "Specific period" at bounding box center [244, 349] width 94 height 19
click at [180, 344] on input "Specific period" at bounding box center [179, 344] width 1 height 1
radio input "true"
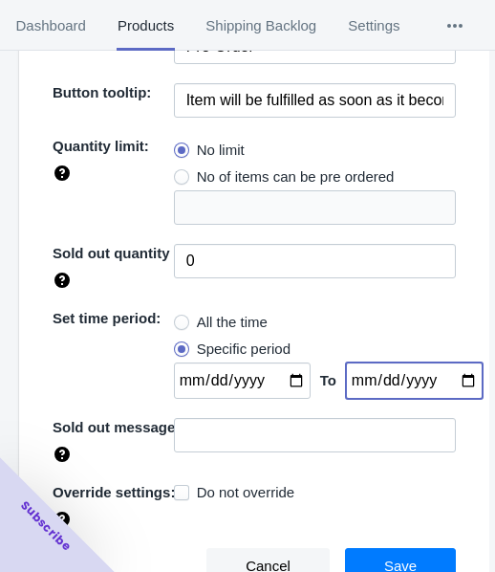
click at [449, 380] on input "date" at bounding box center [414, 380] width 137 height 36
type input "[DATE]"
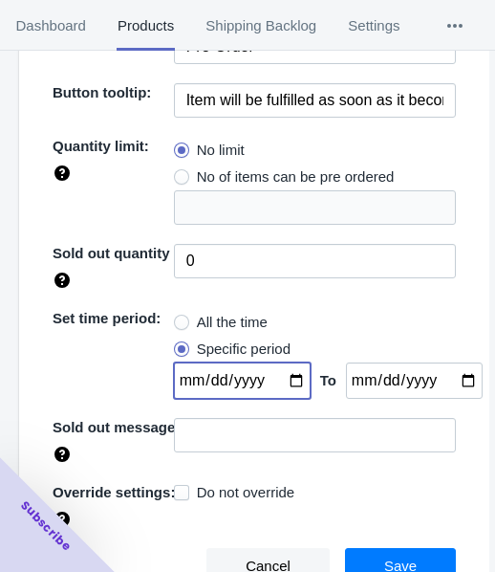
click at [277, 377] on input "date" at bounding box center [242, 380] width 137 height 36
type input "[DATE]"
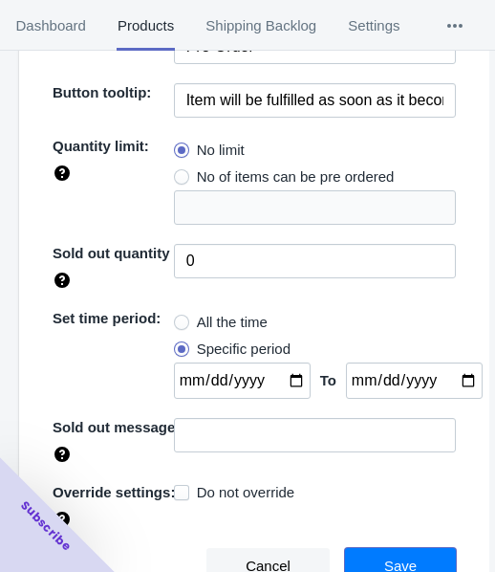
click at [366, 552] on button "Save" at bounding box center [400, 566] width 111 height 36
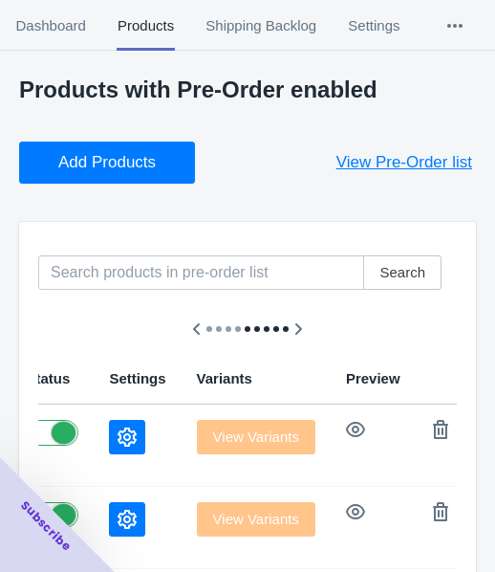
scroll to position [0, 0]
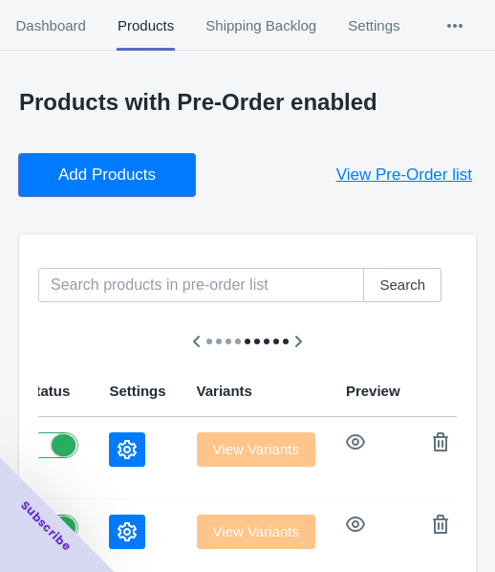
click at [112, 183] on span "Add Products" at bounding box center [107, 174] width 98 height 19
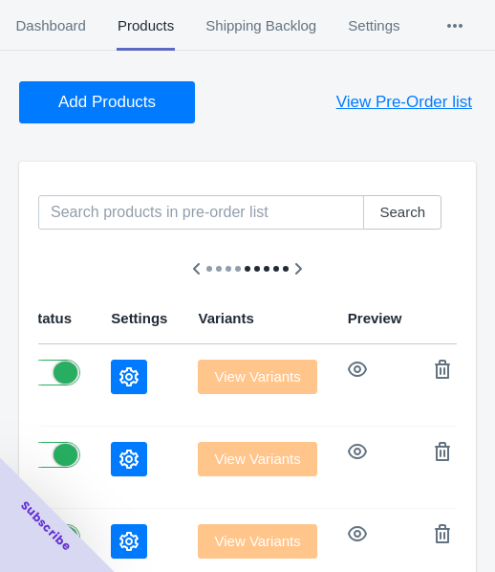
scroll to position [191, 0]
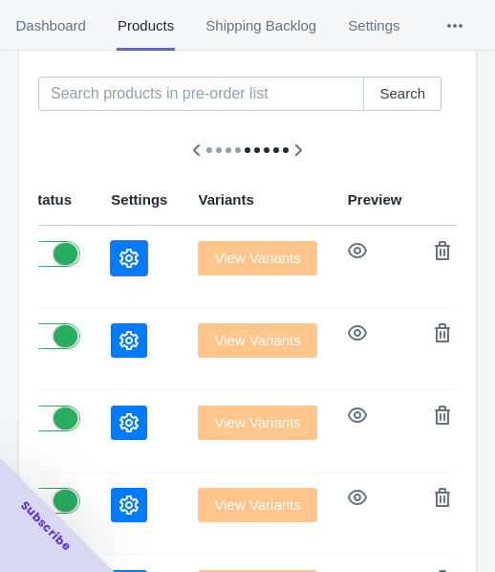
click at [120, 252] on icon "button" at bounding box center [129, 258] width 19 height 19
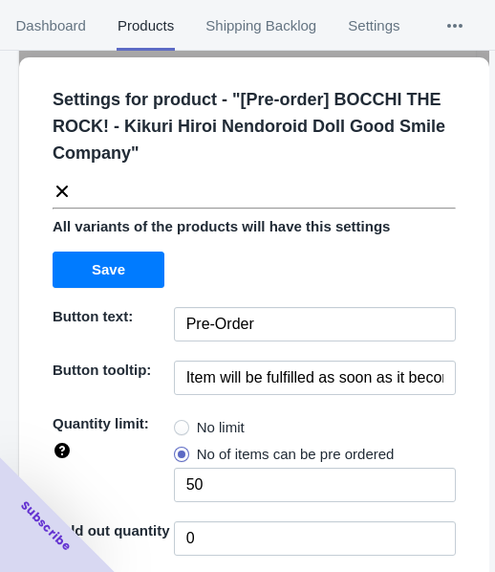
click at [186, 425] on label "No limit" at bounding box center [209, 427] width 71 height 27
click at [180, 424] on input "No limit" at bounding box center [179, 423] width 1 height 1
radio input "true"
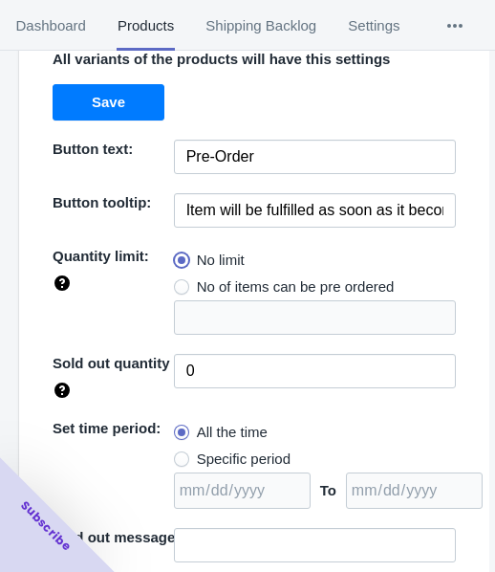
scroll to position [277, 0]
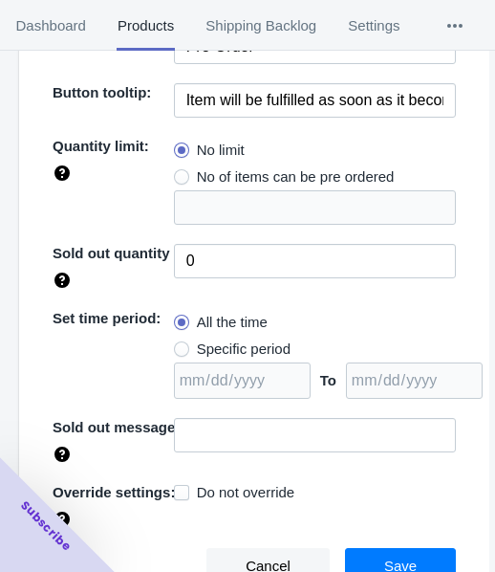
click at [242, 348] on span "Specific period" at bounding box center [244, 349] width 94 height 19
click at [180, 345] on input "Specific period" at bounding box center [179, 344] width 1 height 1
radio input "true"
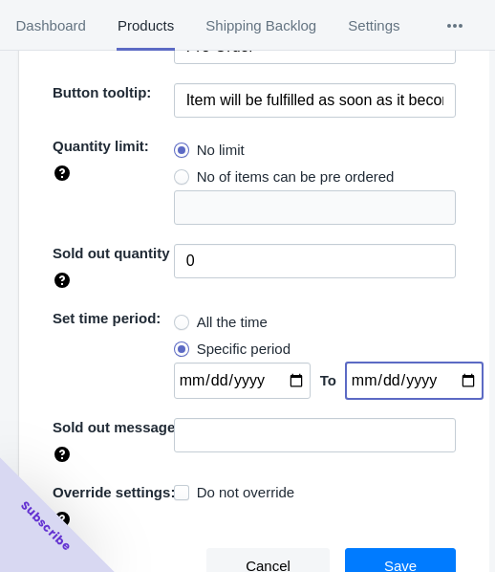
click at [448, 381] on input "date" at bounding box center [414, 380] width 137 height 36
type input "[DATE]"
click at [282, 373] on input "date" at bounding box center [242, 380] width 137 height 36
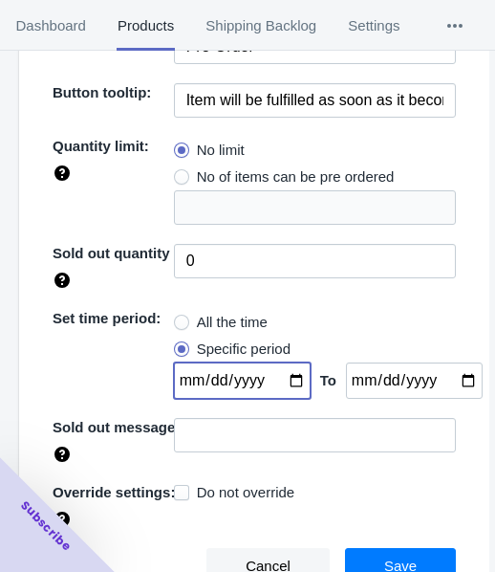
type input "[DATE]"
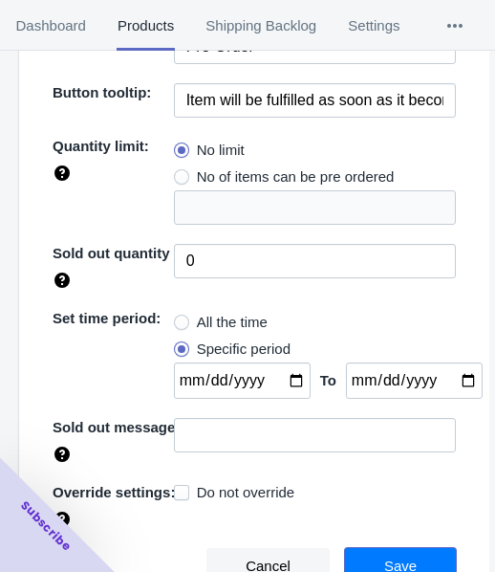
click at [376, 548] on button "Save" at bounding box center [400, 566] width 111 height 36
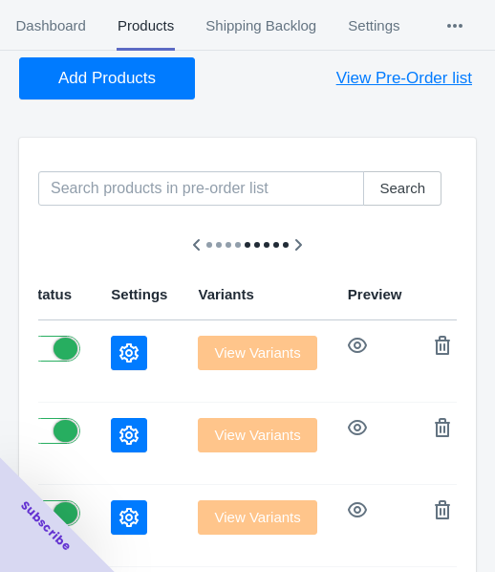
scroll to position [0, 0]
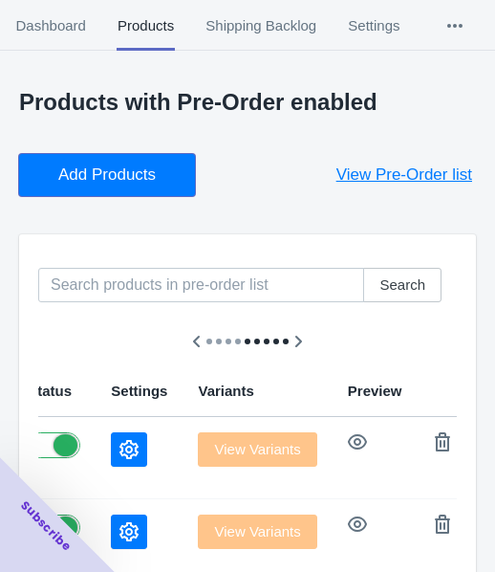
click at [115, 161] on button "Add Products" at bounding box center [107, 175] width 176 height 42
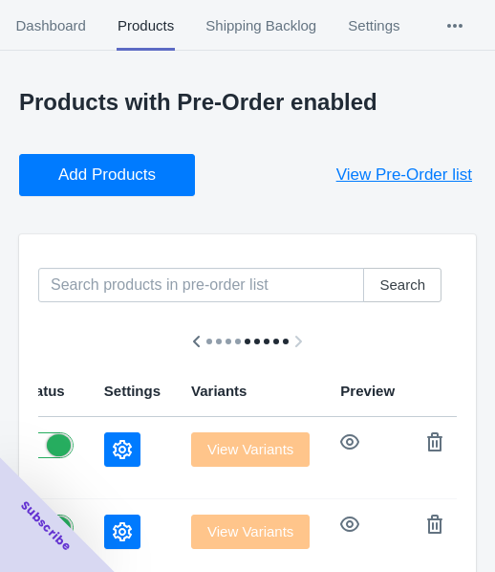
scroll to position [0, 1040]
click at [113, 447] on icon "button" at bounding box center [122, 449] width 19 height 19
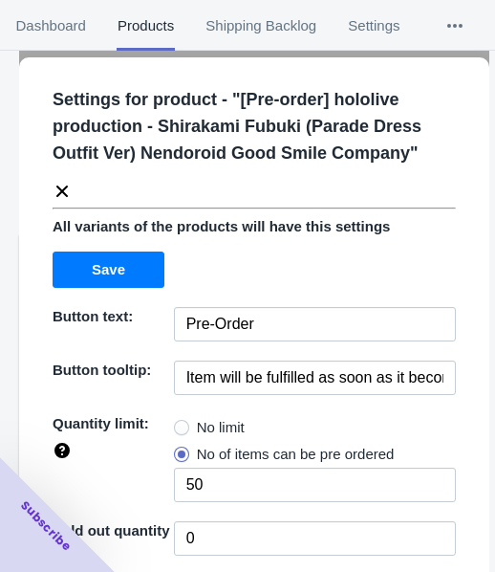
click at [208, 420] on span "No limit" at bounding box center [221, 427] width 48 height 19
click at [180, 423] on input "No limit" at bounding box center [179, 423] width 1 height 1
radio input "true"
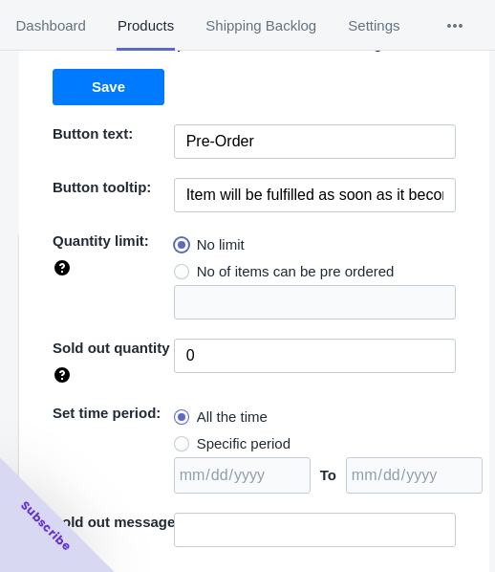
scroll to position [277, 0]
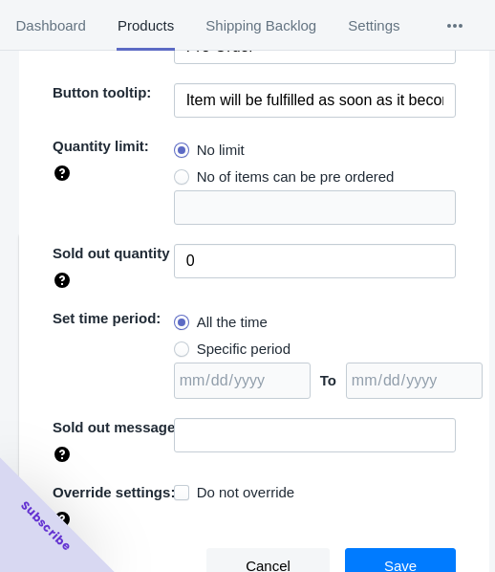
click at [262, 342] on span "Specific period" at bounding box center [244, 349] width 94 height 19
click at [180, 344] on input "Specific period" at bounding box center [179, 344] width 1 height 1
radio input "true"
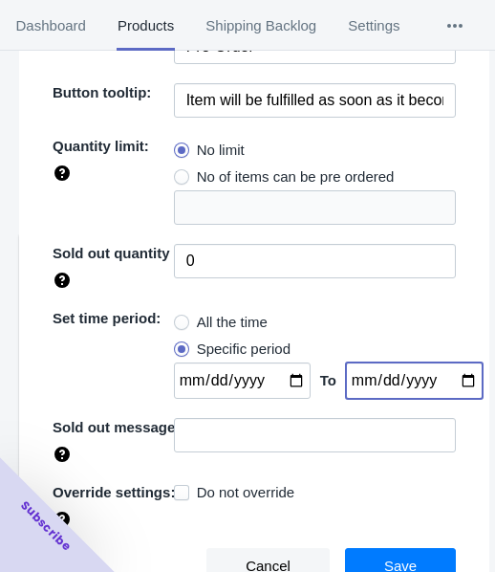
click at [450, 377] on input "date" at bounding box center [414, 380] width 137 height 36
type input "[DATE]"
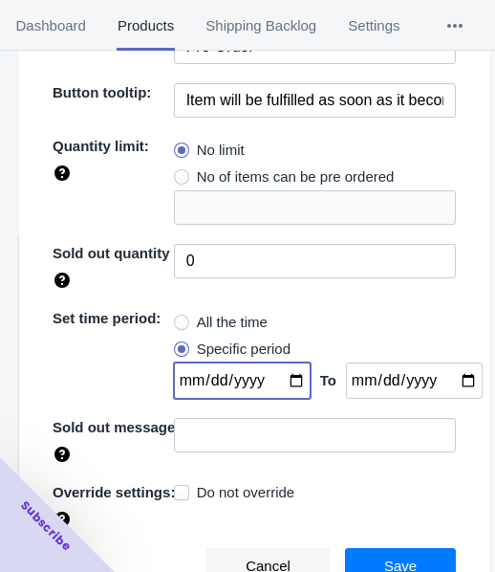
click at [285, 377] on input "date" at bounding box center [242, 380] width 137 height 36
type input "[DATE]"
click at [387, 559] on span "Save" at bounding box center [400, 566] width 33 height 15
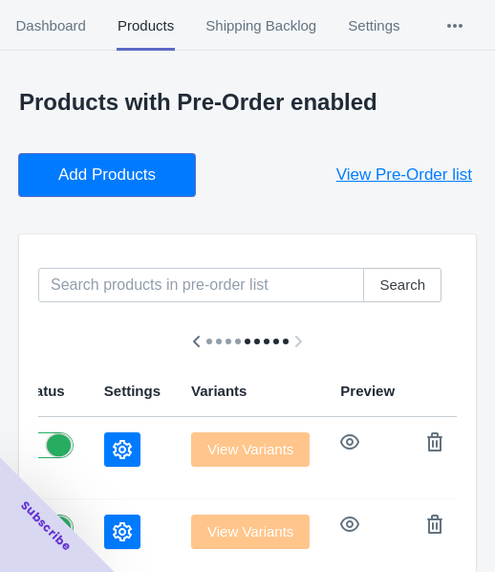
click at [170, 179] on button "Add Products" at bounding box center [107, 175] width 176 height 42
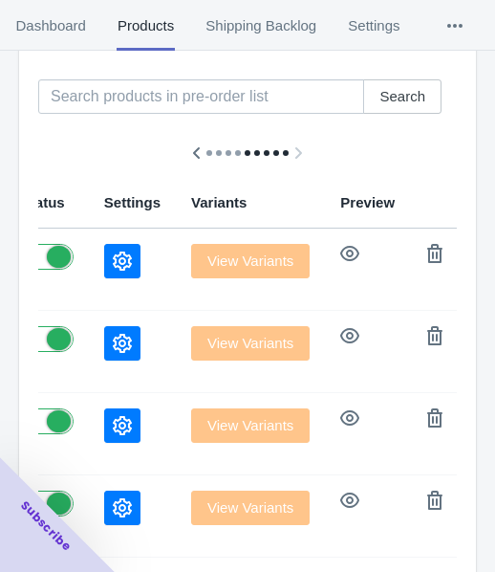
scroll to position [191, 0]
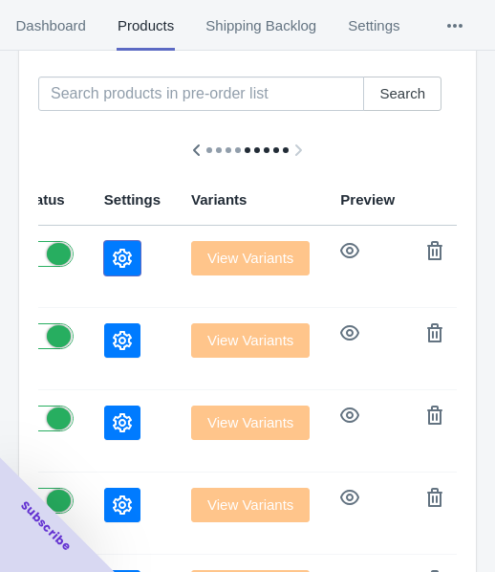
click at [104, 254] on button "button" at bounding box center [122, 258] width 36 height 34
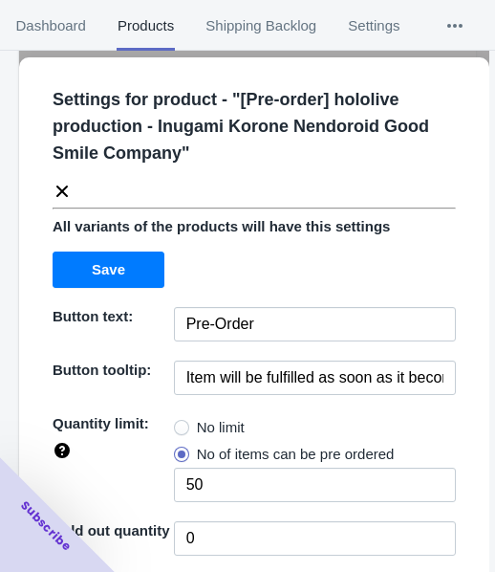
click at [178, 416] on label "No limit" at bounding box center [209, 427] width 71 height 27
click at [179, 423] on input "No limit" at bounding box center [179, 423] width 1 height 1
radio input "true"
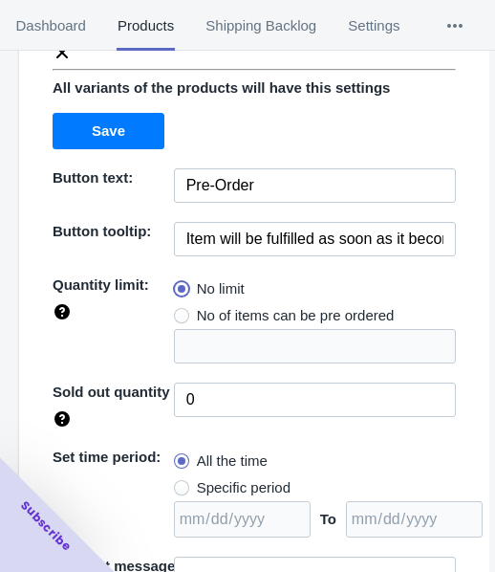
scroll to position [277, 0]
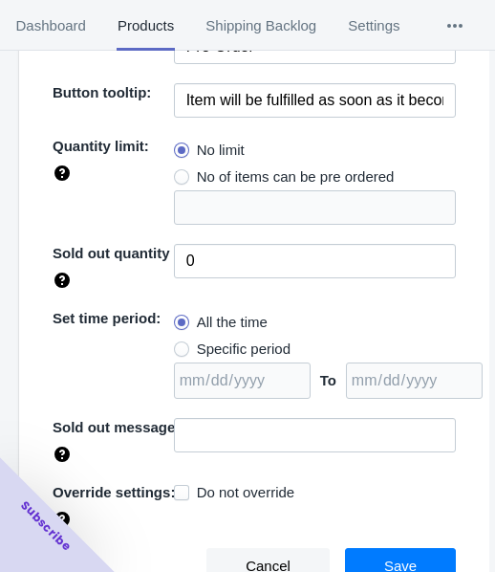
click at [246, 340] on span "Specific period" at bounding box center [244, 349] width 94 height 19
click at [180, 344] on input "Specific period" at bounding box center [179, 344] width 1 height 1
radio input "true"
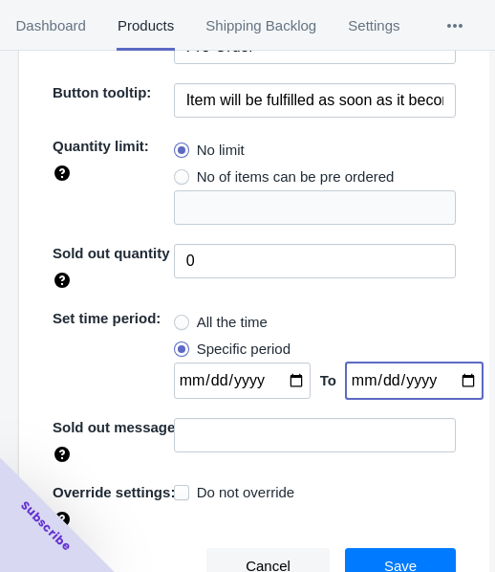
click at [451, 381] on input "date" at bounding box center [414, 380] width 137 height 36
click at [436, 384] on input "date" at bounding box center [414, 380] width 137 height 36
type input "[DATE]"
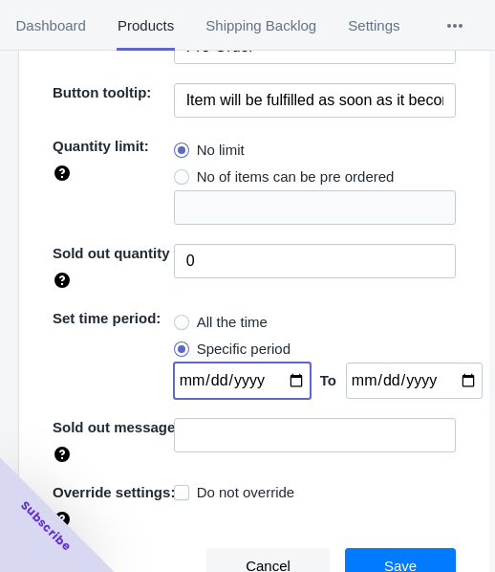
click at [291, 373] on input "date" at bounding box center [242, 380] width 137 height 36
type input "[DATE]"
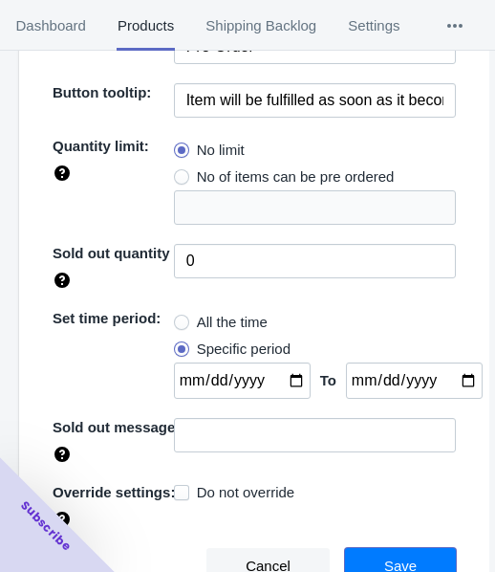
click at [384, 559] on span "Save" at bounding box center [400, 566] width 33 height 15
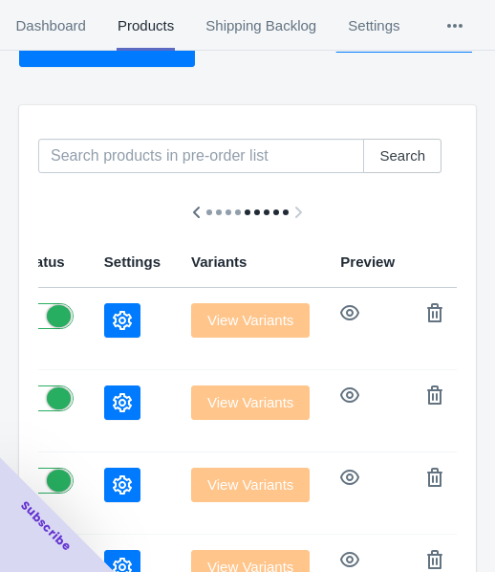
scroll to position [96, 0]
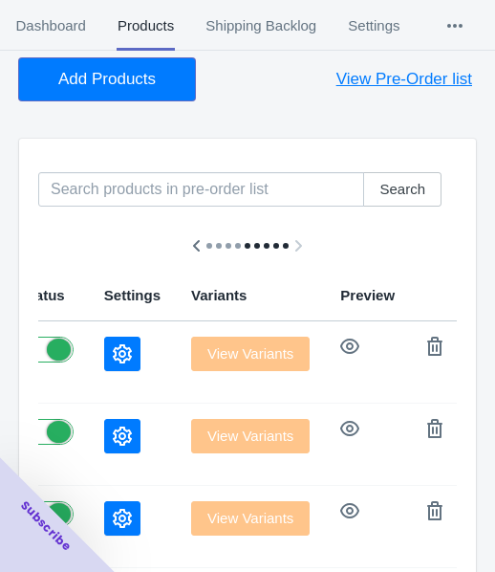
click at [77, 92] on button "Add Products" at bounding box center [107, 79] width 176 height 42
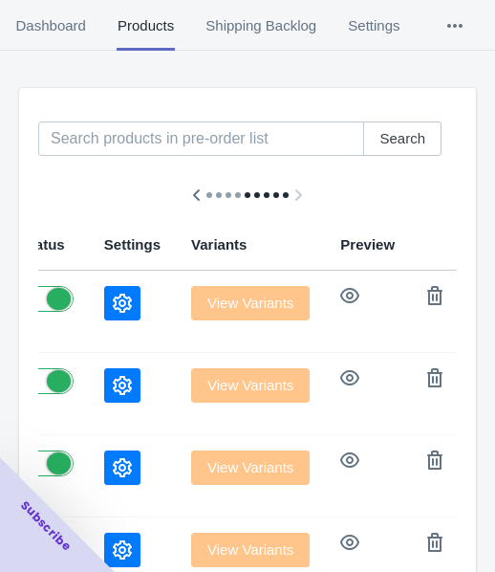
scroll to position [191, 0]
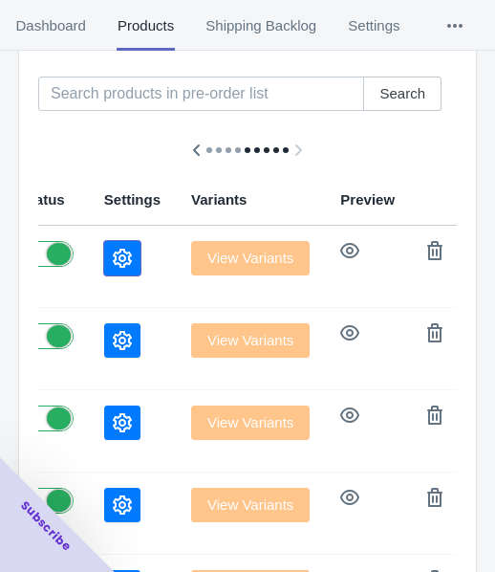
click at [113, 259] on icon "button" at bounding box center [122, 258] width 19 height 19
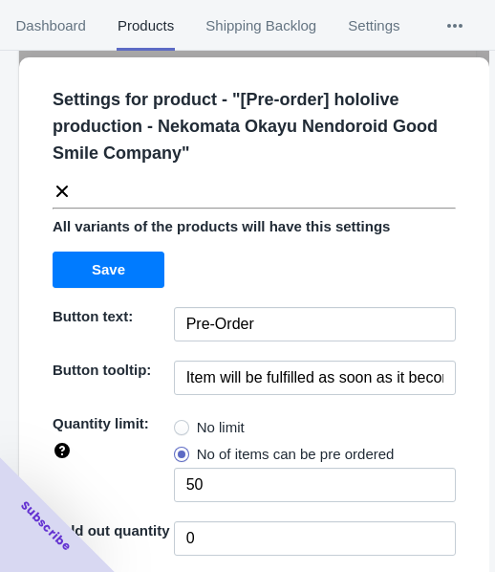
click at [214, 425] on span "No limit" at bounding box center [221, 427] width 48 height 19
click at [180, 424] on input "No limit" at bounding box center [179, 423] width 1 height 1
radio input "true"
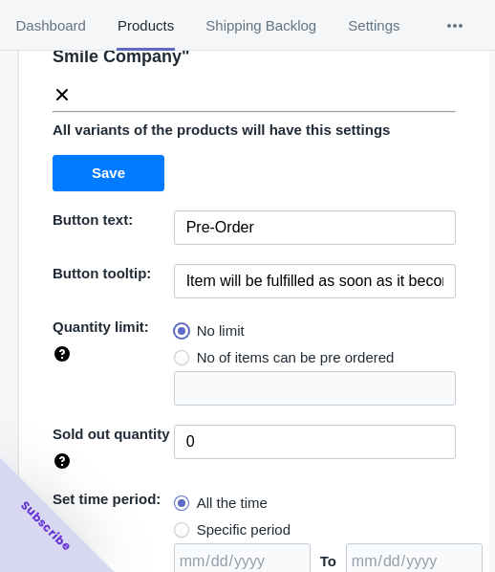
scroll to position [277, 0]
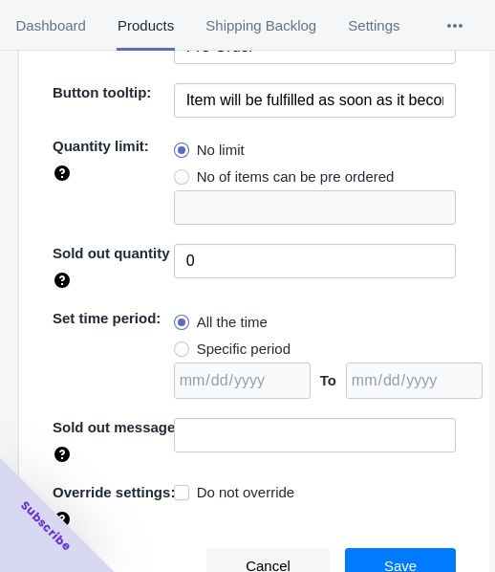
drag, startPoint x: 249, startPoint y: 339, endPoint x: 270, endPoint y: 340, distance: 21.1
click at [247, 340] on span "Specific period" at bounding box center [244, 349] width 94 height 19
click at [180, 344] on input "Specific period" at bounding box center [179, 344] width 1 height 1
radio input "true"
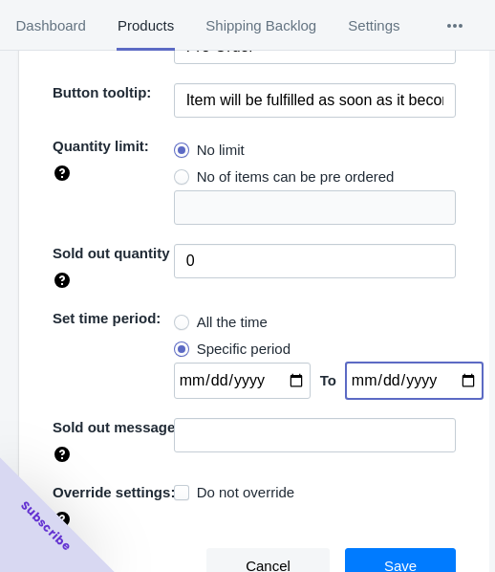
click at [448, 379] on input "date" at bounding box center [414, 380] width 137 height 36
type input "[DATE]"
click at [296, 377] on input "date" at bounding box center [242, 380] width 137 height 36
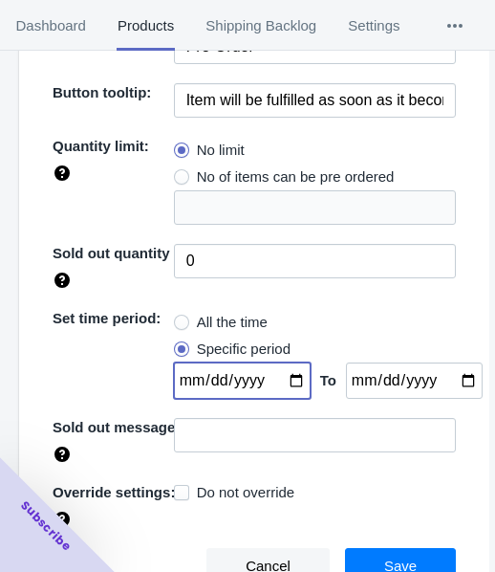
click at [284, 380] on input "date" at bounding box center [242, 380] width 137 height 36
type input "[DATE]"
click at [360, 550] on button "Save" at bounding box center [400, 566] width 111 height 36
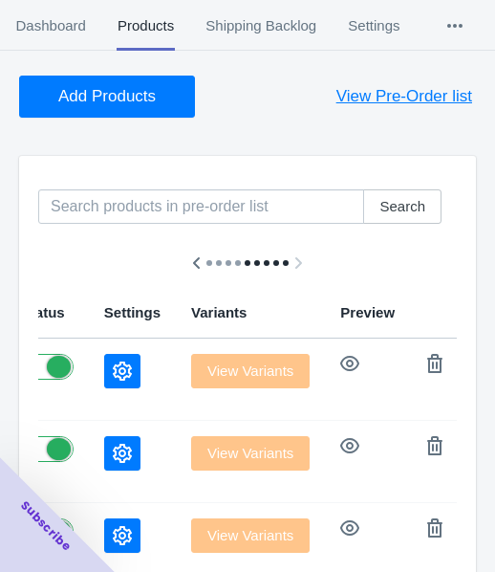
scroll to position [0, 0]
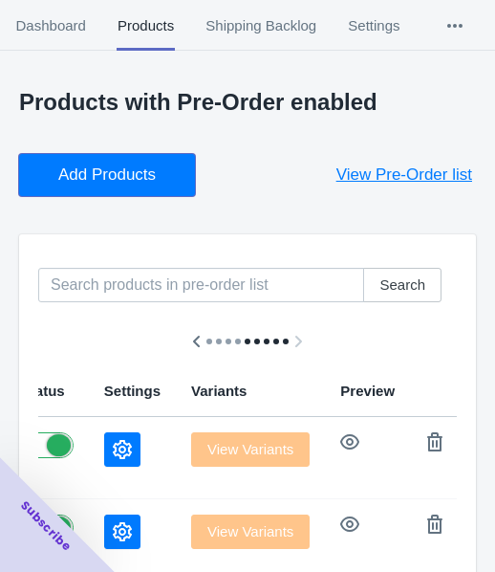
click at [121, 163] on button "Add Products" at bounding box center [107, 175] width 176 height 42
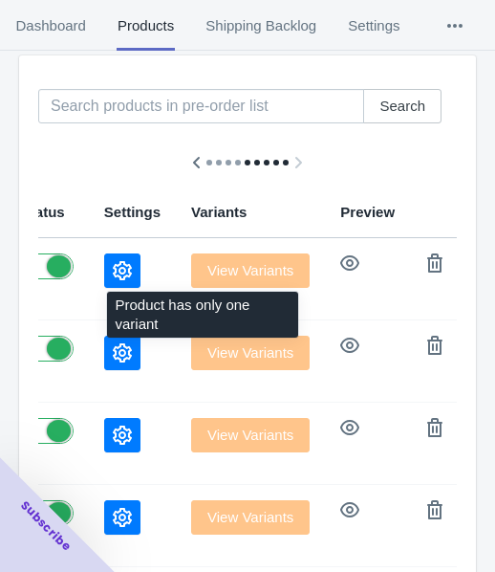
scroll to position [191, 0]
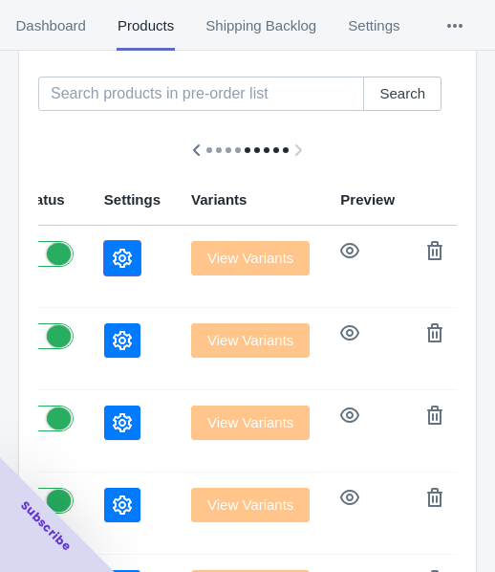
click at [113, 249] on icon "button" at bounding box center [122, 258] width 19 height 19
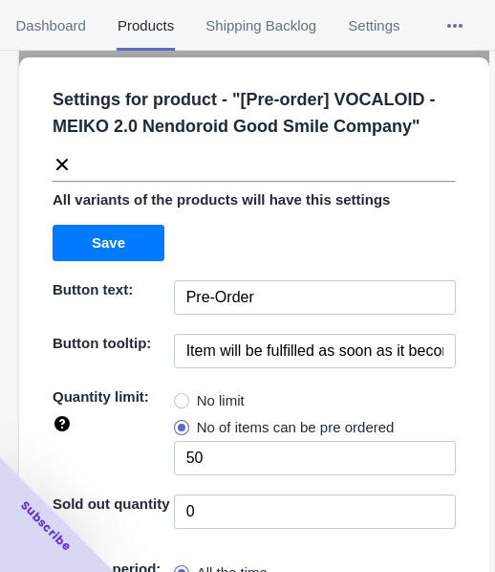
click at [168, 391] on div "Quantity limit:" at bounding box center [109, 407] width 129 height 54
click at [213, 402] on span "No limit" at bounding box center [221, 400] width 48 height 19
click at [180, 397] on input "No limit" at bounding box center [179, 396] width 1 height 1
radio input "true"
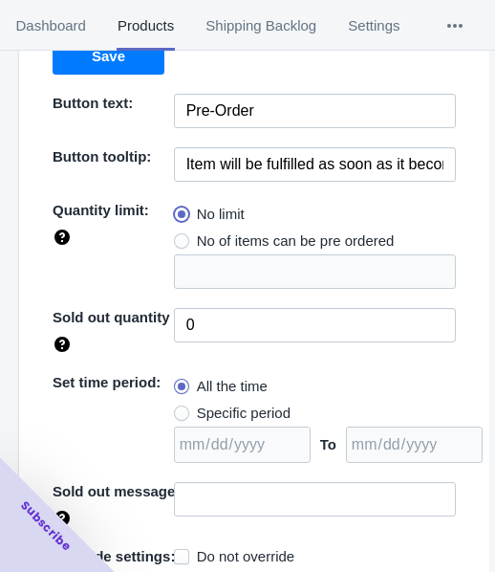
scroll to position [251, 0]
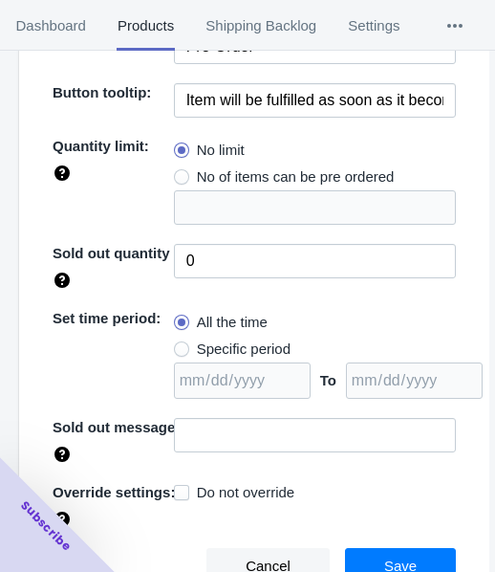
click at [232, 347] on span "Specific period" at bounding box center [244, 349] width 94 height 19
click at [180, 345] on input "Specific period" at bounding box center [179, 344] width 1 height 1
radio input "true"
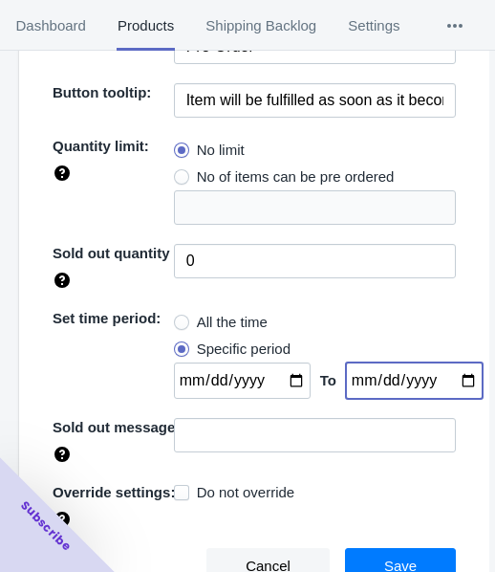
click at [441, 376] on input "date" at bounding box center [414, 380] width 137 height 36
type input "[DATE]"
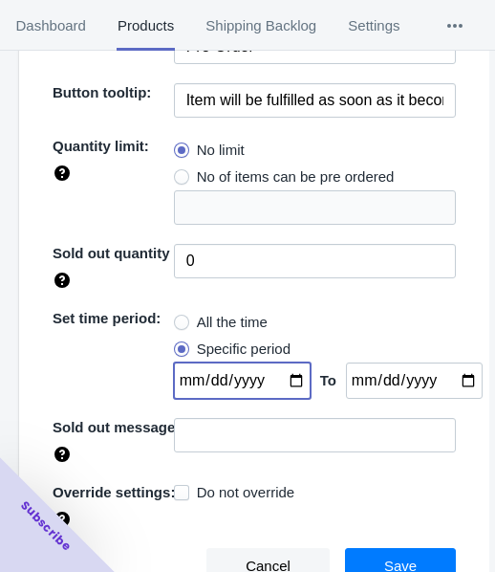
click at [284, 381] on input "date" at bounding box center [242, 380] width 137 height 36
type input "[DATE]"
click at [387, 559] on span "Save" at bounding box center [400, 566] width 33 height 15
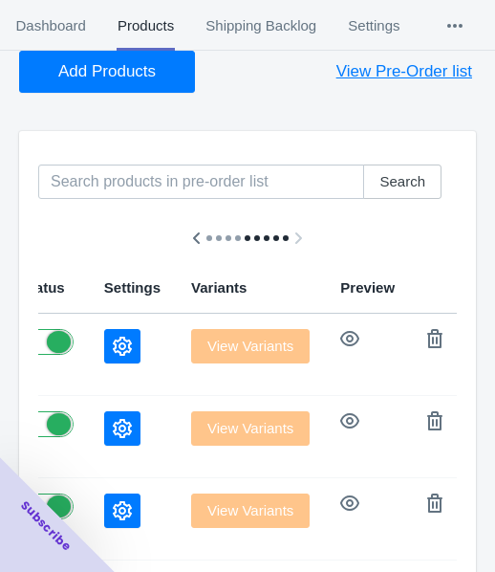
scroll to position [0, 0]
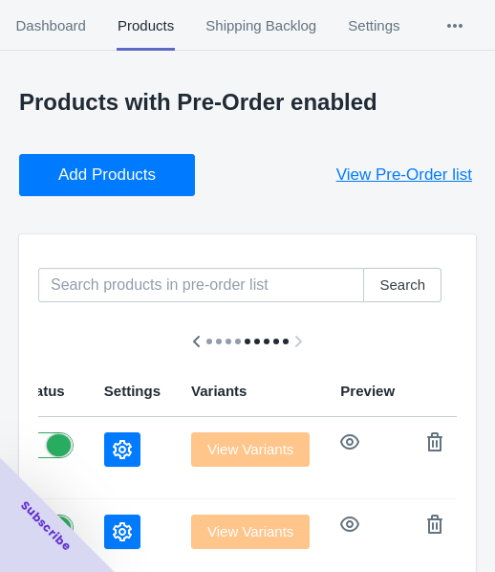
click at [106, 171] on span "Add Products" at bounding box center [107, 174] width 98 height 19
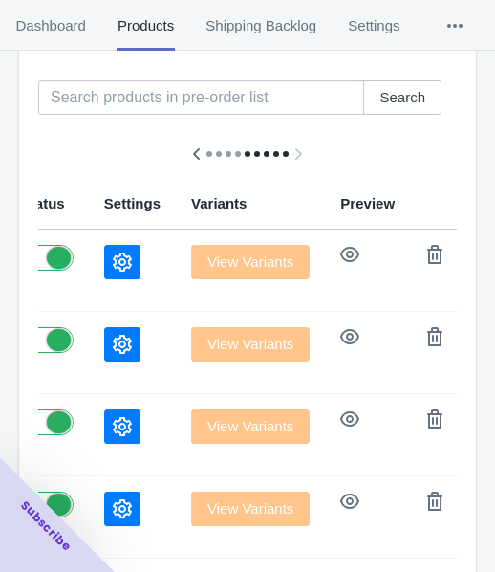
scroll to position [287, 0]
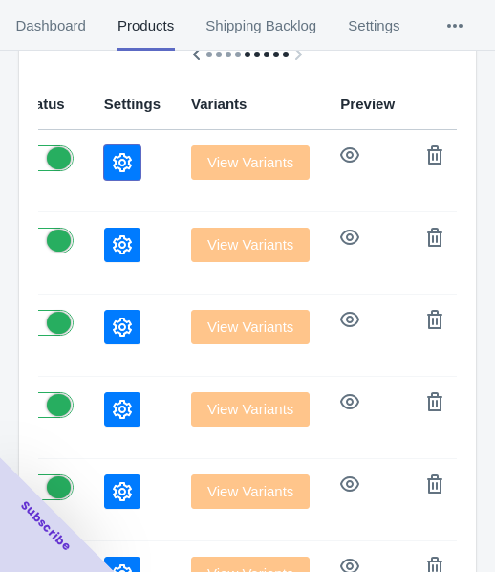
click at [113, 162] on icon "button" at bounding box center [122, 162] width 19 height 19
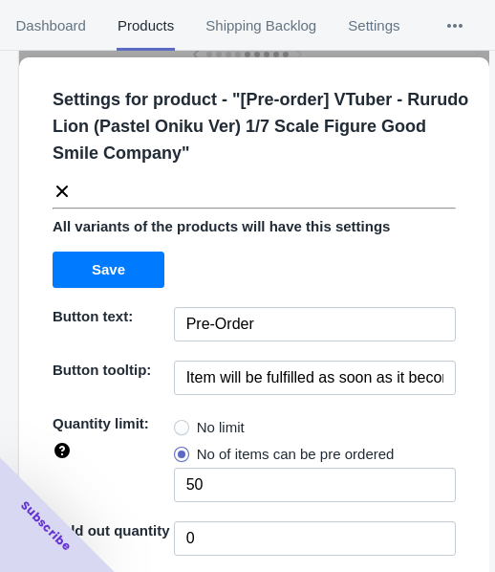
click at [188, 427] on label "No limit" at bounding box center [209, 427] width 71 height 27
click at [180, 424] on input "No limit" at bounding box center [179, 423] width 1 height 1
radio input "true"
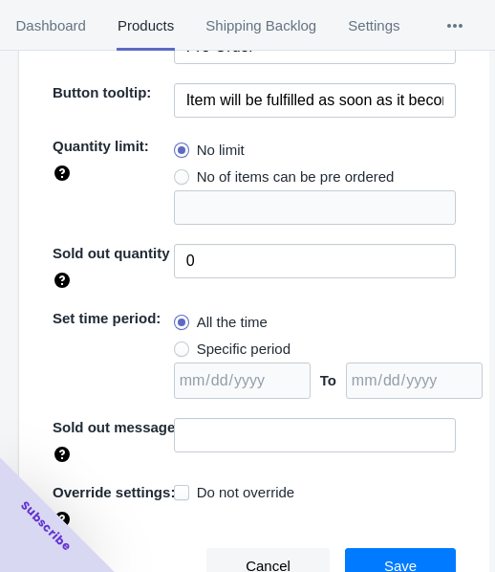
click at [232, 351] on span "Specific period" at bounding box center [244, 349] width 94 height 19
click at [180, 345] on input "Specific period" at bounding box center [179, 344] width 1 height 1
radio input "true"
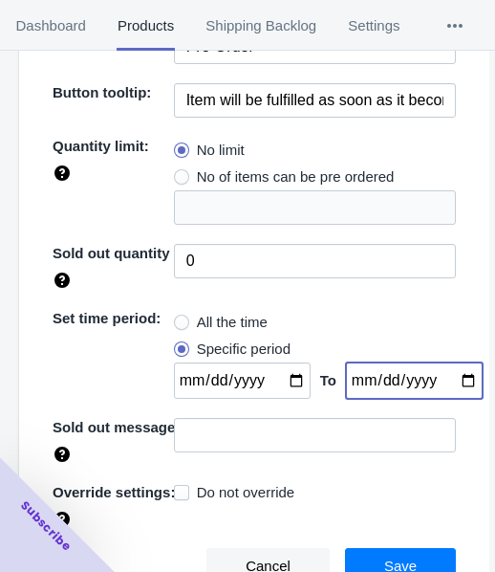
click at [439, 381] on input "date" at bounding box center [414, 380] width 137 height 36
type input "[DATE]"
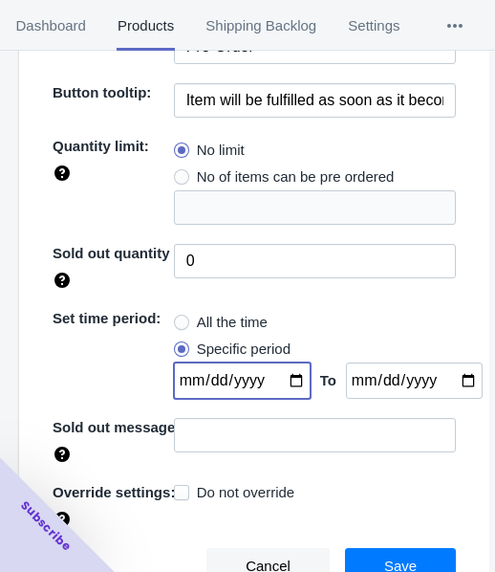
click at [280, 386] on input "date" at bounding box center [242, 380] width 137 height 36
type input "[DATE]"
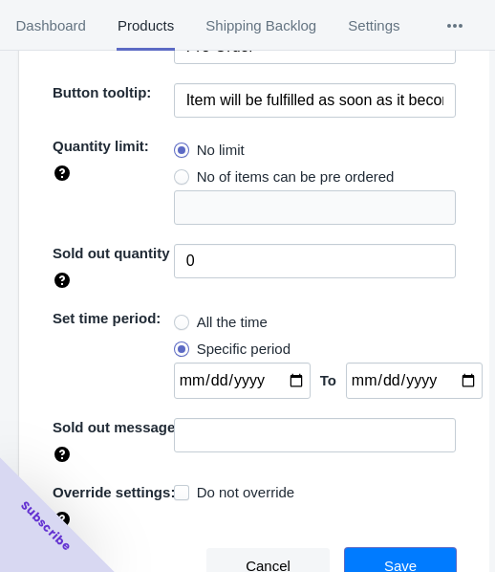
click at [408, 558] on button "Save" at bounding box center [400, 566] width 111 height 36
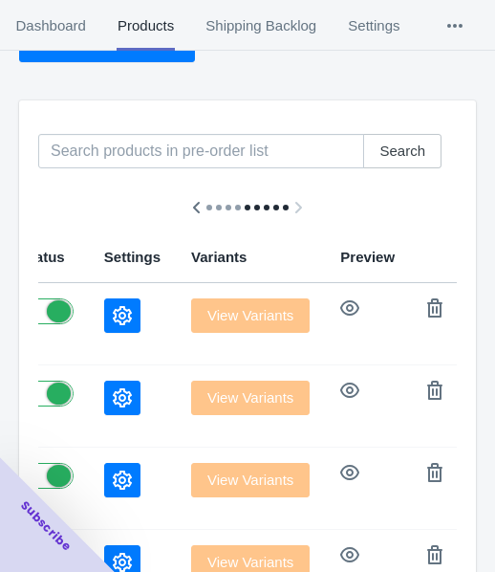
scroll to position [0, 0]
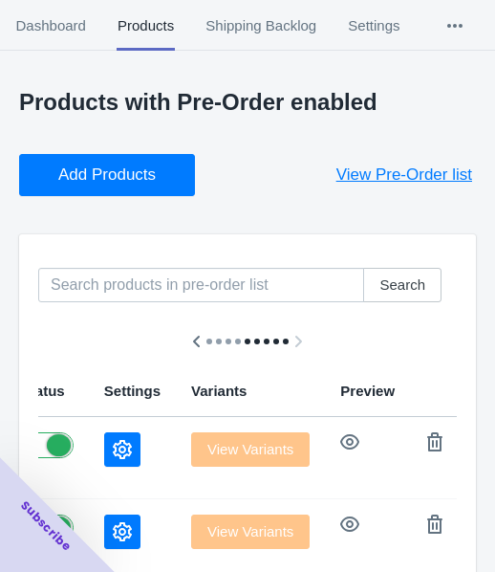
click at [113, 151] on div "Add Products View Pre-Order list" at bounding box center [240, 167] width 472 height 57
click at [81, 161] on button "Add Products" at bounding box center [107, 175] width 176 height 42
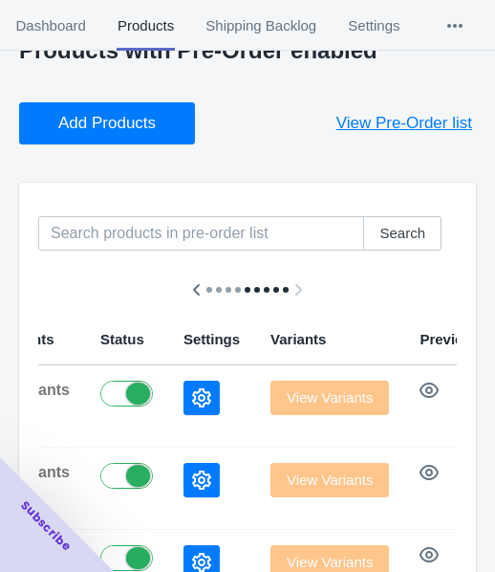
scroll to position [96, 0]
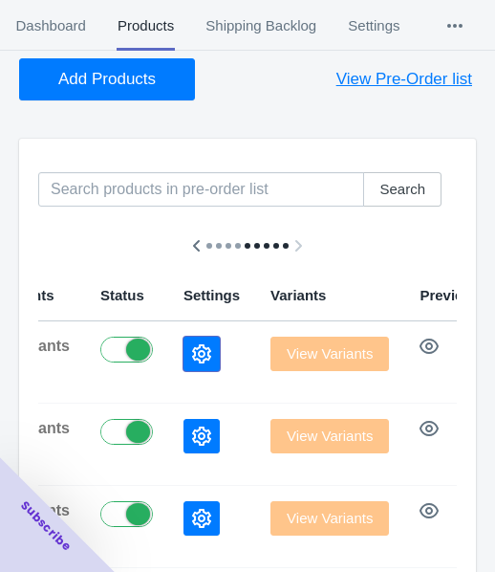
click at [184, 342] on button "button" at bounding box center [202, 354] width 36 height 34
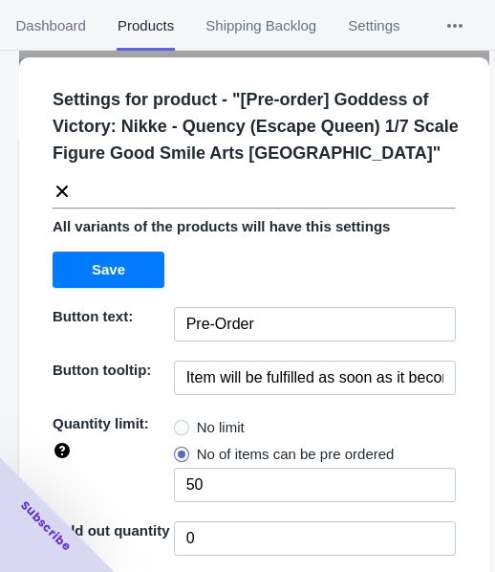
click at [204, 434] on span "No limit" at bounding box center [221, 427] width 48 height 19
click at [180, 424] on input "No limit" at bounding box center [179, 423] width 1 height 1
radio input "true"
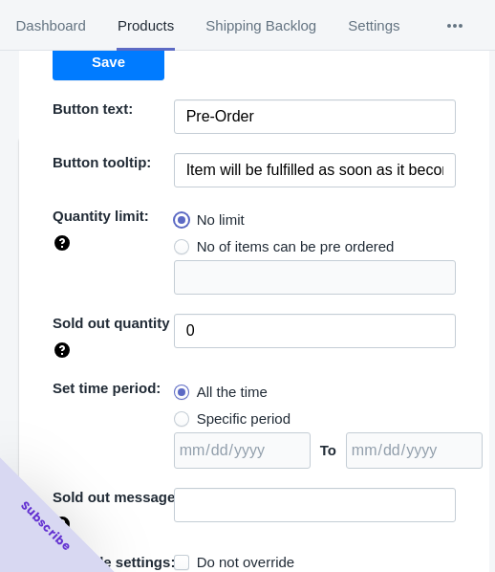
scroll to position [277, 0]
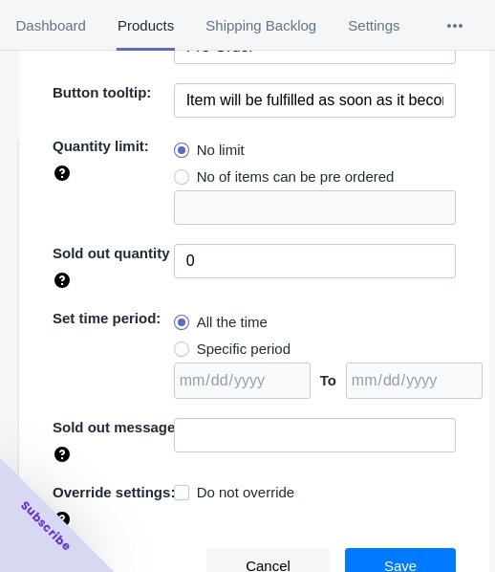
click at [225, 350] on span "Specific period" at bounding box center [244, 349] width 94 height 19
click at [180, 345] on input "Specific period" at bounding box center [179, 344] width 1 height 1
radio input "true"
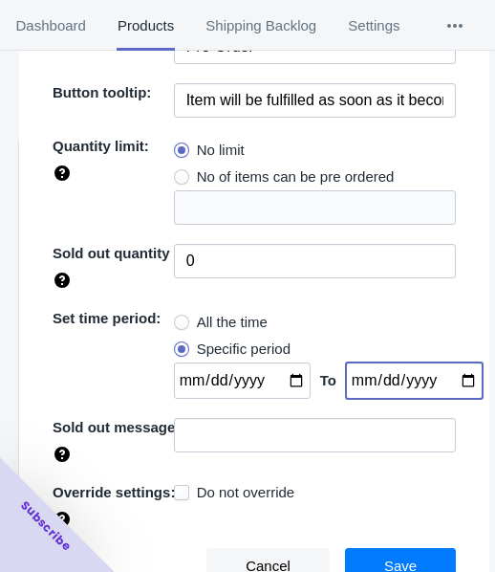
click at [446, 375] on input "date" at bounding box center [414, 380] width 137 height 36
type input "[DATE]"
click at [284, 375] on input "date" at bounding box center [242, 380] width 137 height 36
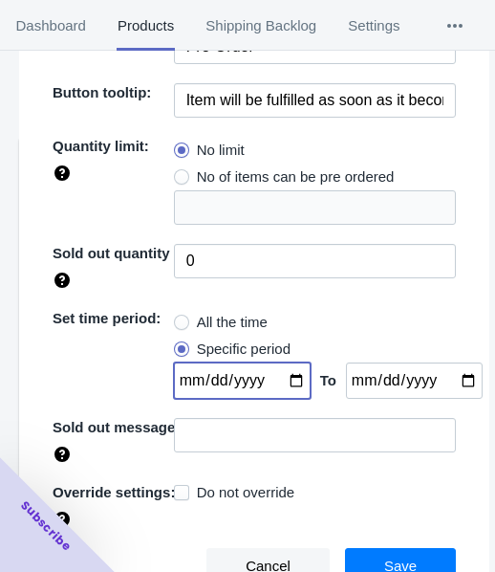
type input "[DATE]"
click at [384, 559] on span "Save" at bounding box center [400, 566] width 33 height 15
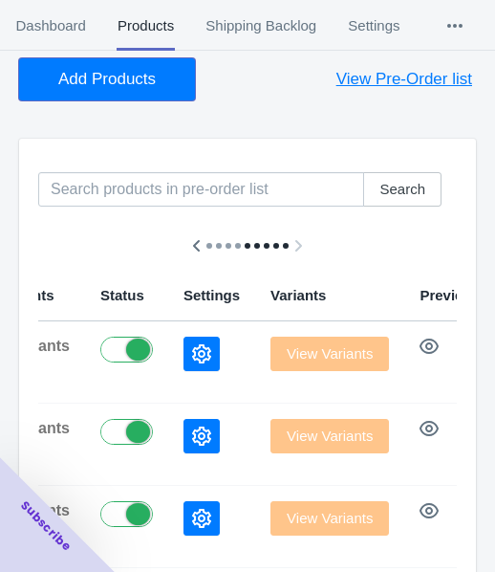
click at [99, 90] on button "Add Products" at bounding box center [107, 79] width 176 height 42
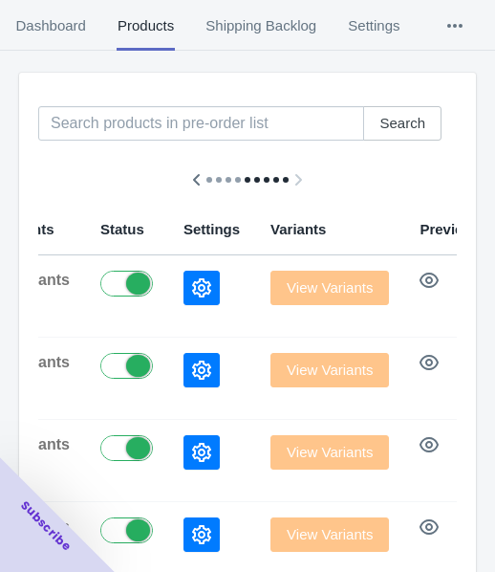
scroll to position [287, 0]
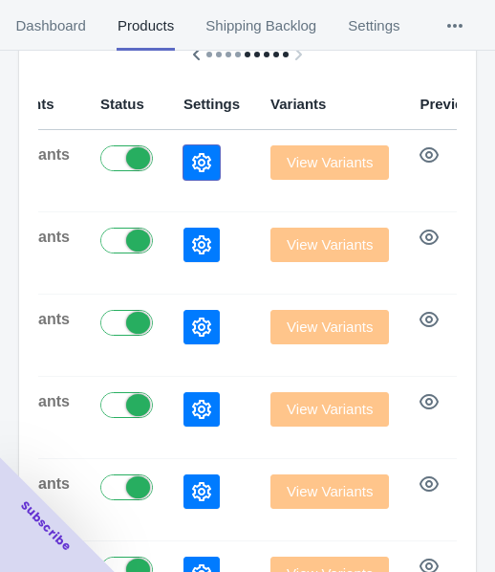
click at [184, 163] on button "button" at bounding box center [202, 162] width 36 height 34
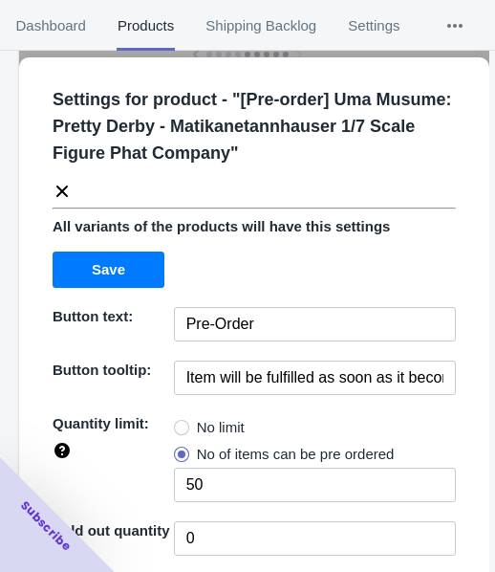
click at [185, 418] on label "No limit" at bounding box center [209, 427] width 71 height 27
click at [180, 423] on input "No limit" at bounding box center [179, 423] width 1 height 1
radio input "true"
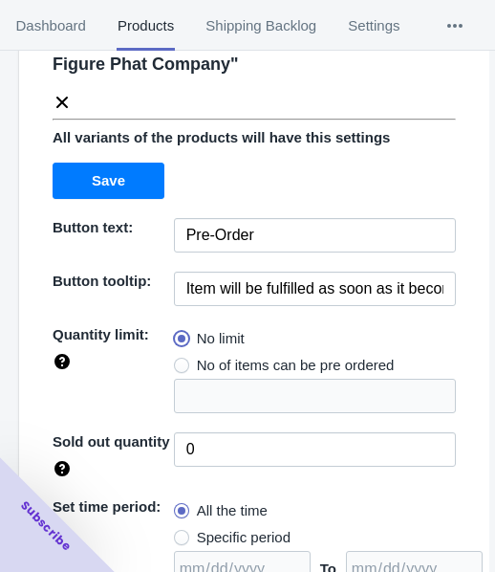
scroll to position [277, 0]
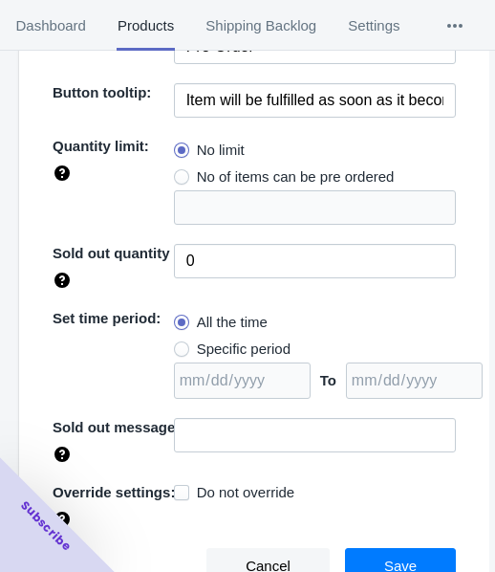
click at [241, 351] on span "Specific period" at bounding box center [244, 349] width 94 height 19
click at [180, 345] on input "Specific period" at bounding box center [179, 344] width 1 height 1
radio input "true"
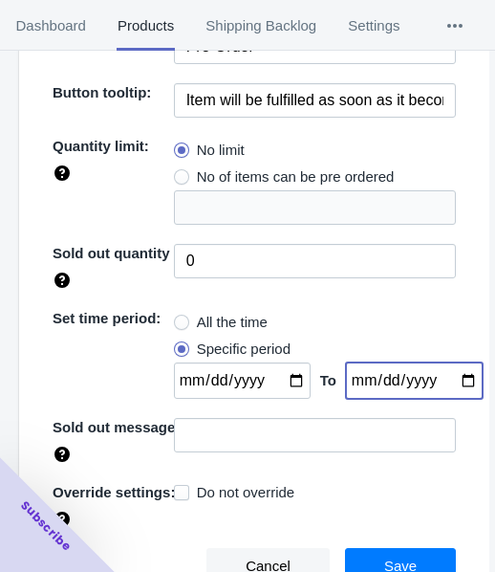
click at [448, 375] on input "date" at bounding box center [414, 380] width 137 height 36
type input "[DATE]"
click at [276, 377] on input "date" at bounding box center [242, 380] width 137 height 36
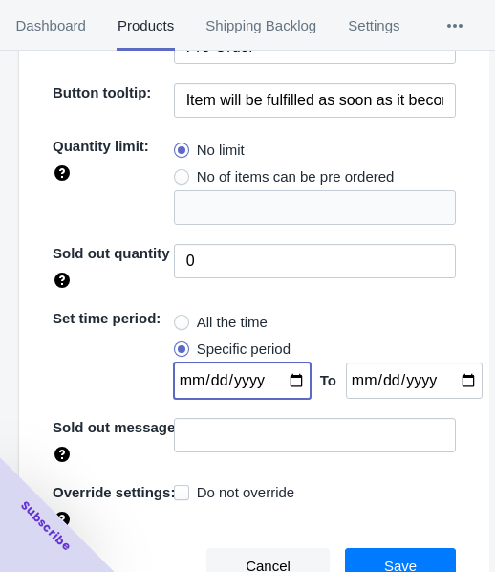
type input "[DATE]"
click at [361, 543] on div "Cancel Save" at bounding box center [246, 559] width 419 height 52
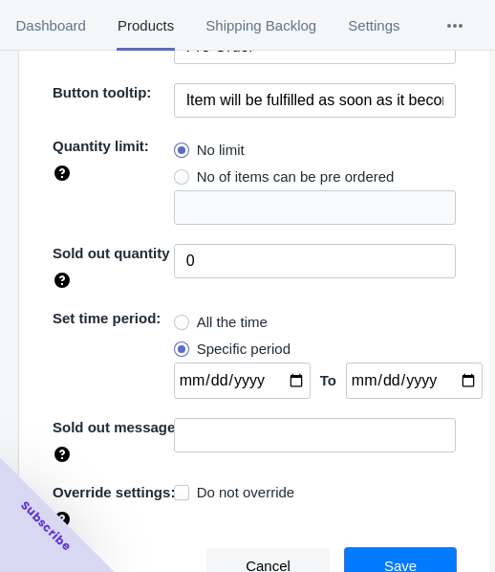
click at [362, 550] on button "Save" at bounding box center [400, 566] width 111 height 36
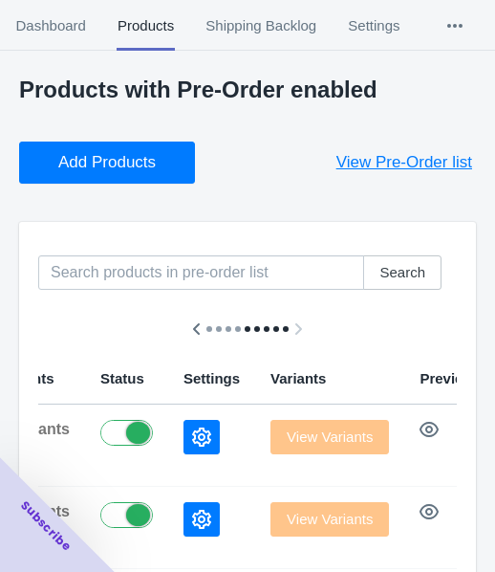
scroll to position [0, 0]
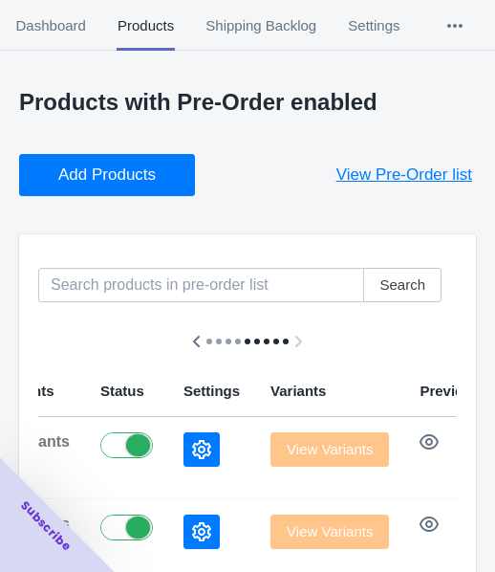
click at [117, 161] on button "Add Products" at bounding box center [107, 175] width 176 height 42
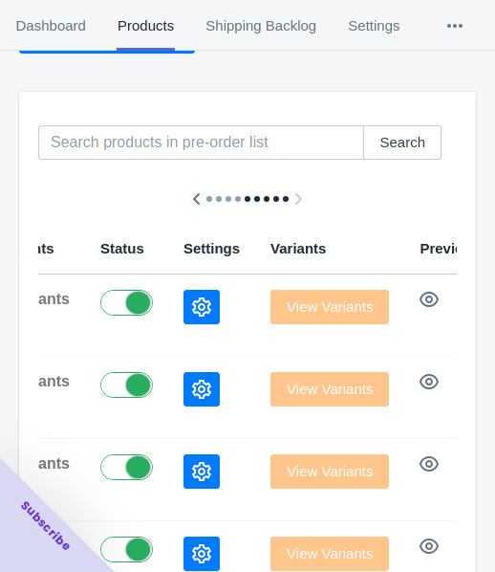
scroll to position [191, 0]
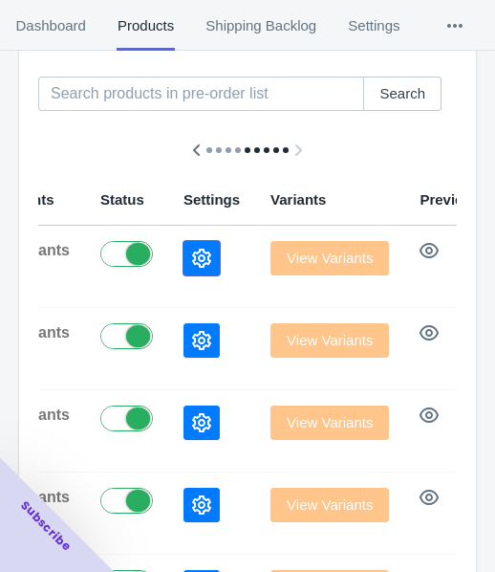
click at [192, 250] on icon "button" at bounding box center [201, 258] width 19 height 19
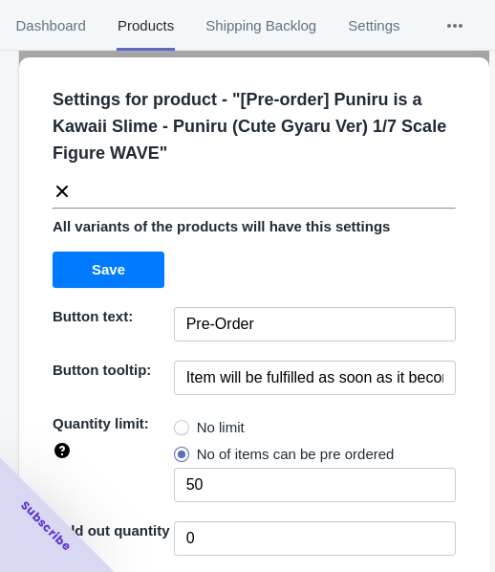
click at [197, 426] on span "No limit" at bounding box center [221, 427] width 48 height 19
click at [180, 424] on input "No limit" at bounding box center [179, 423] width 1 height 1
radio input "true"
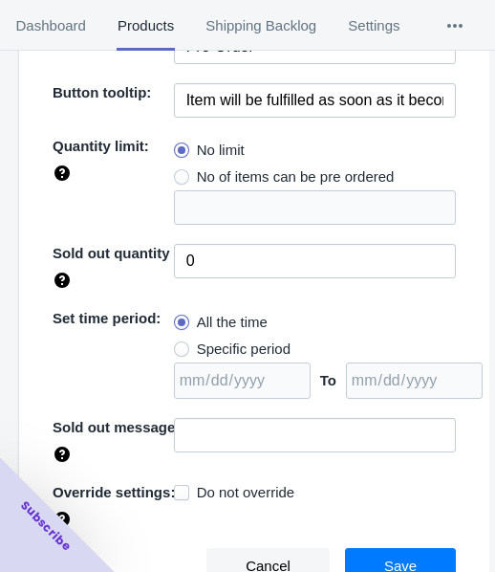
click at [233, 348] on span "Specific period" at bounding box center [244, 349] width 94 height 19
click at [180, 345] on input "Specific period" at bounding box center [179, 344] width 1 height 1
radio input "true"
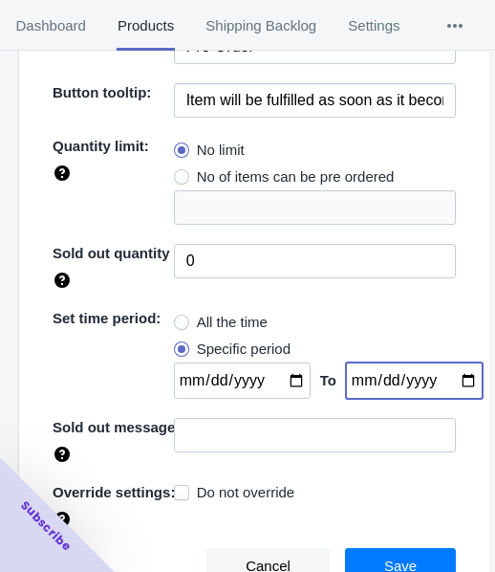
click at [446, 380] on input "date" at bounding box center [414, 380] width 137 height 36
type input "[DATE]"
click at [284, 383] on input "date" at bounding box center [242, 380] width 137 height 36
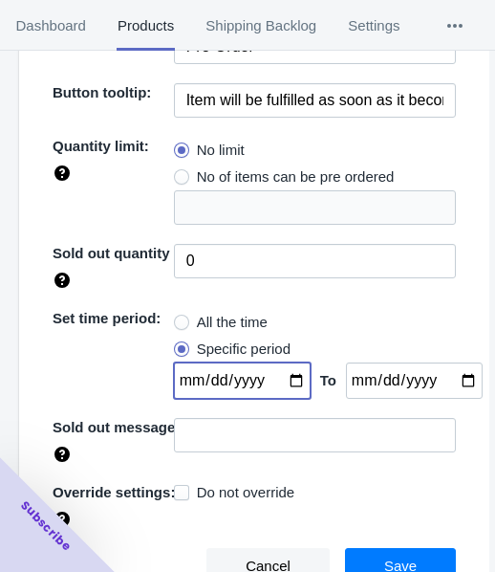
type input "[DATE]"
click at [385, 559] on span "Save" at bounding box center [400, 566] width 33 height 15
